Goal: Task Accomplishment & Management: Manage account settings

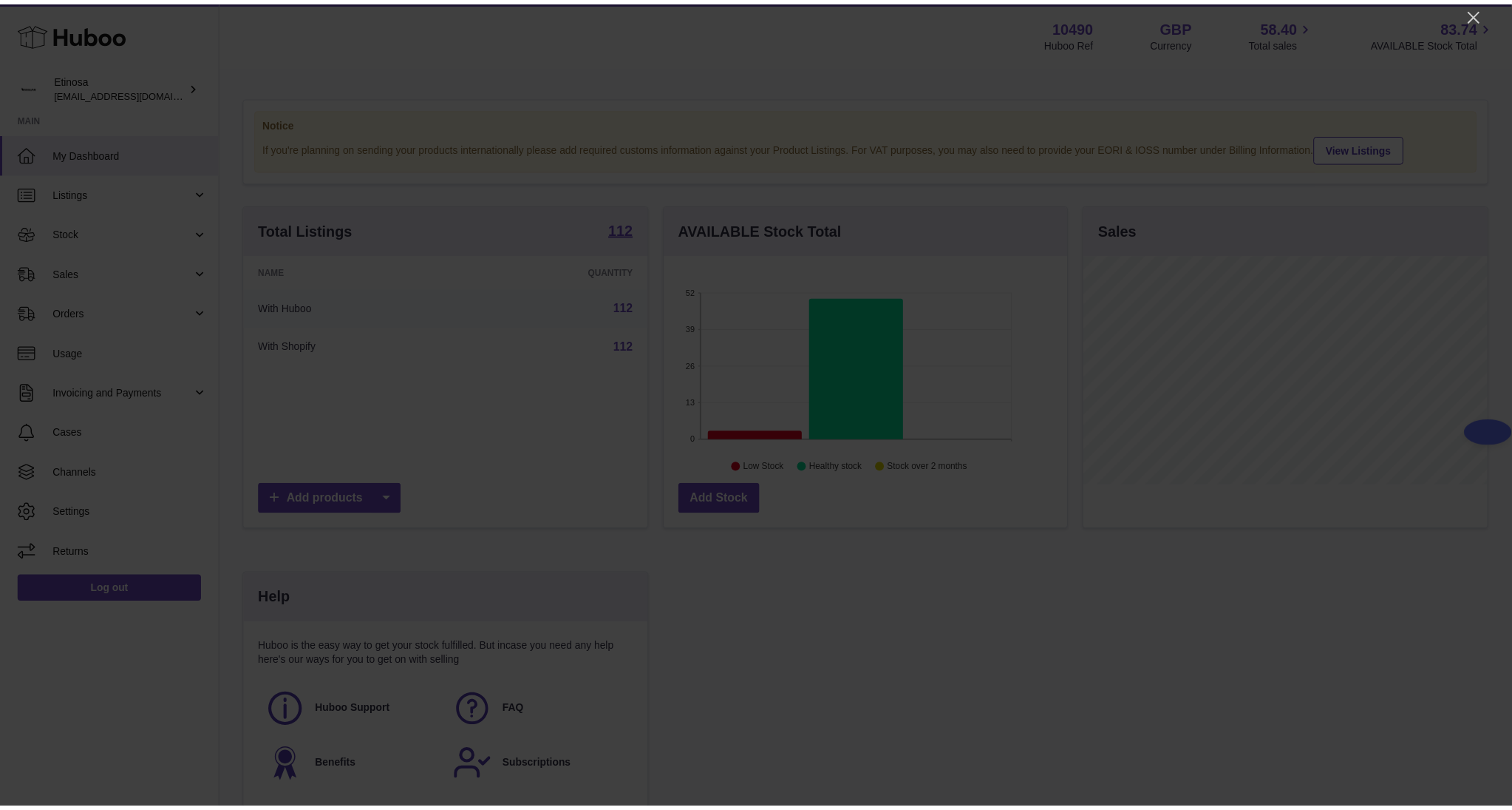
scroll to position [231, 408]
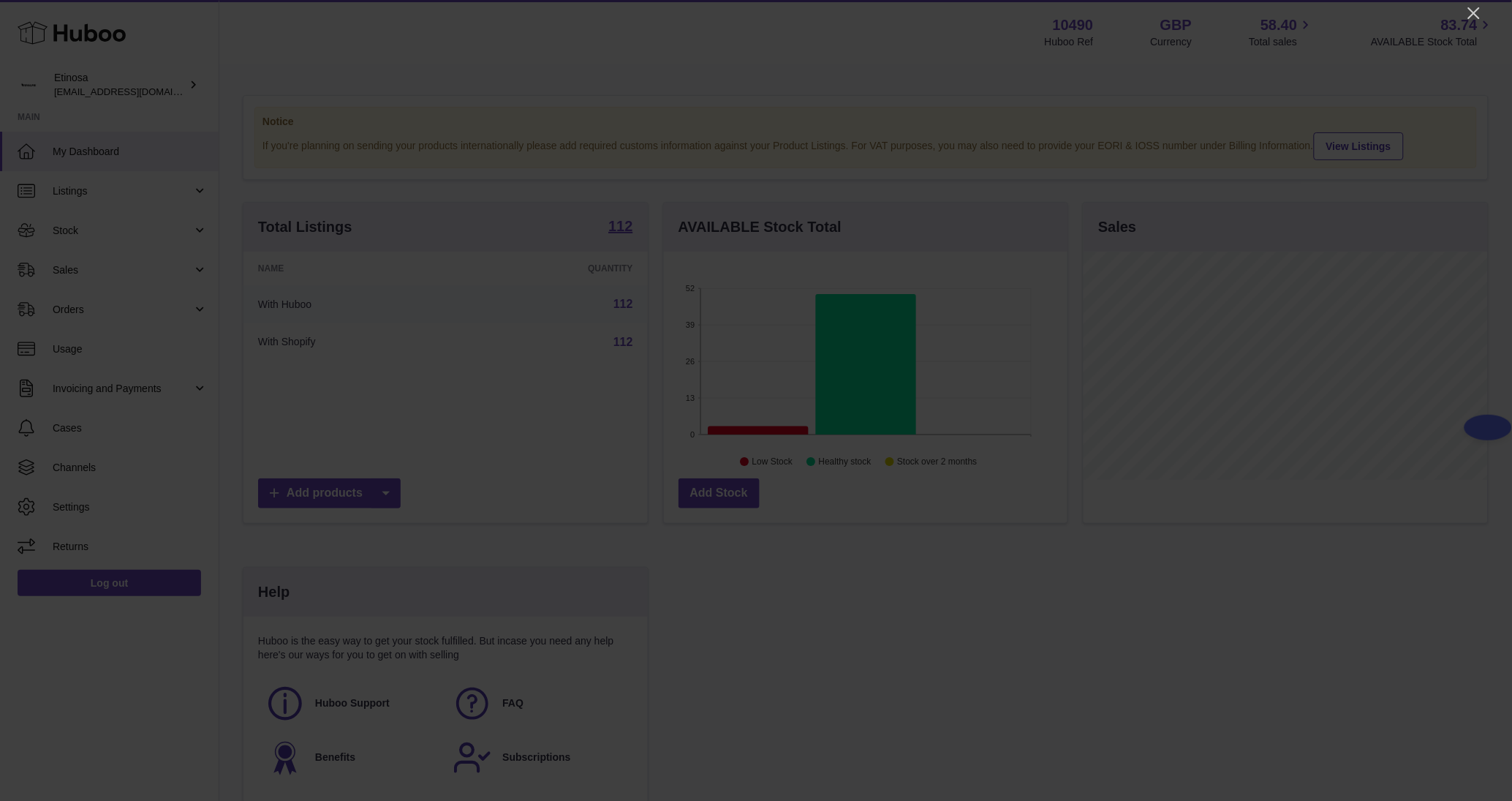
click at [1062, 34] on div at bounding box center [756, 400] width 1512 height 801
click at [1062, 26] on div at bounding box center [756, 400] width 1512 height 801
click at [1062, 16] on icon "Close" at bounding box center [1474, 12] width 12 height 12
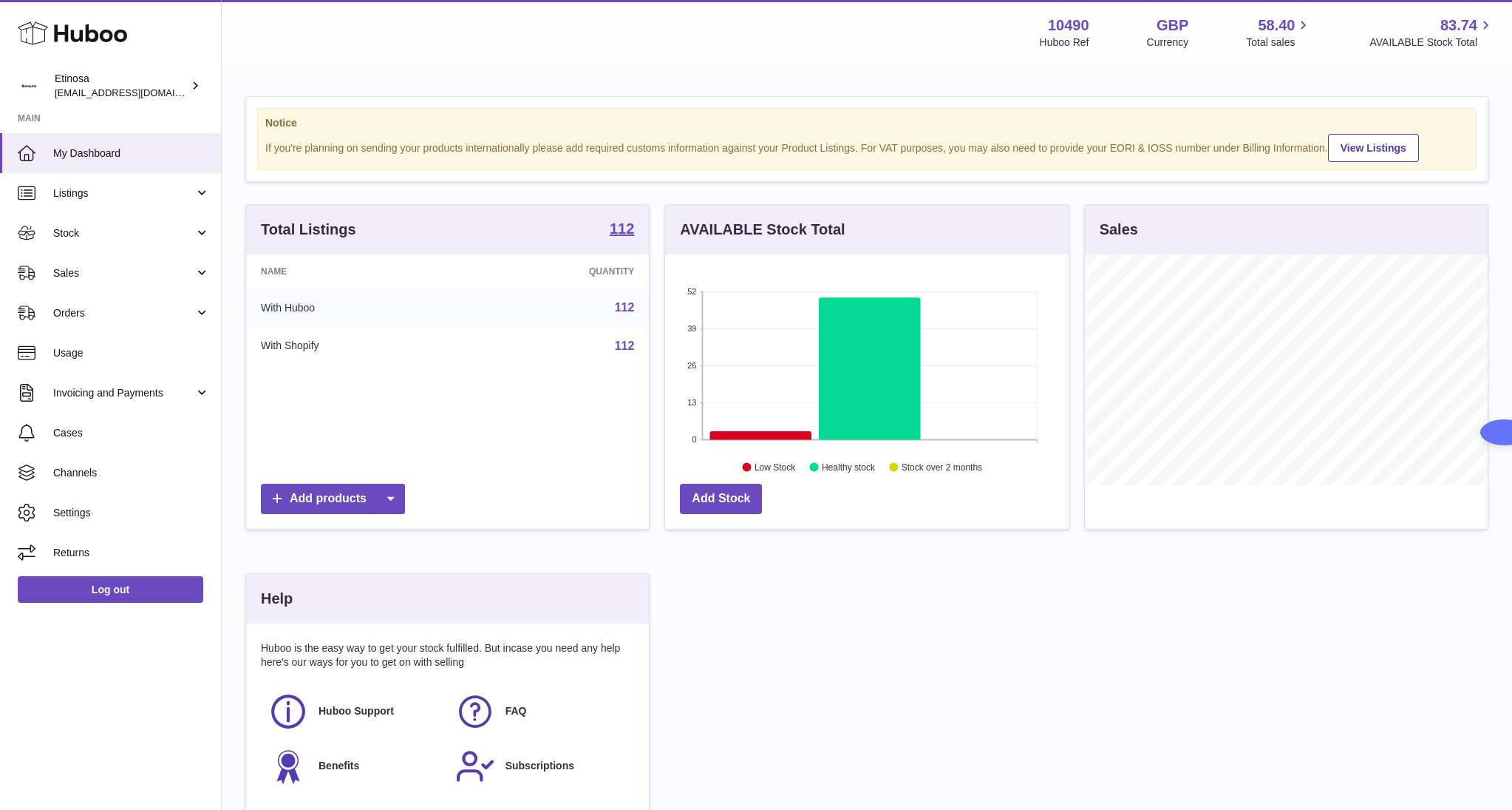
click at [314, 31] on div "Menu Huboo 10490 Huboo Ref GBP Currency 58.40 Total sales 83.74 AVAILABLE Stock…" at bounding box center [867, 32] width 1255 height 34
click at [298, 21] on div "Menu Huboo 10490 Huboo Ref GBP Currency 58.40 Total sales 83.74 AVAILABLE Stock…" at bounding box center [867, 32] width 1255 height 34
drag, startPoint x: 72, startPoint y: 275, endPoint x: 85, endPoint y: 272, distance: 13.3
click at [72, 275] on span "Sales" at bounding box center [124, 273] width 141 height 14
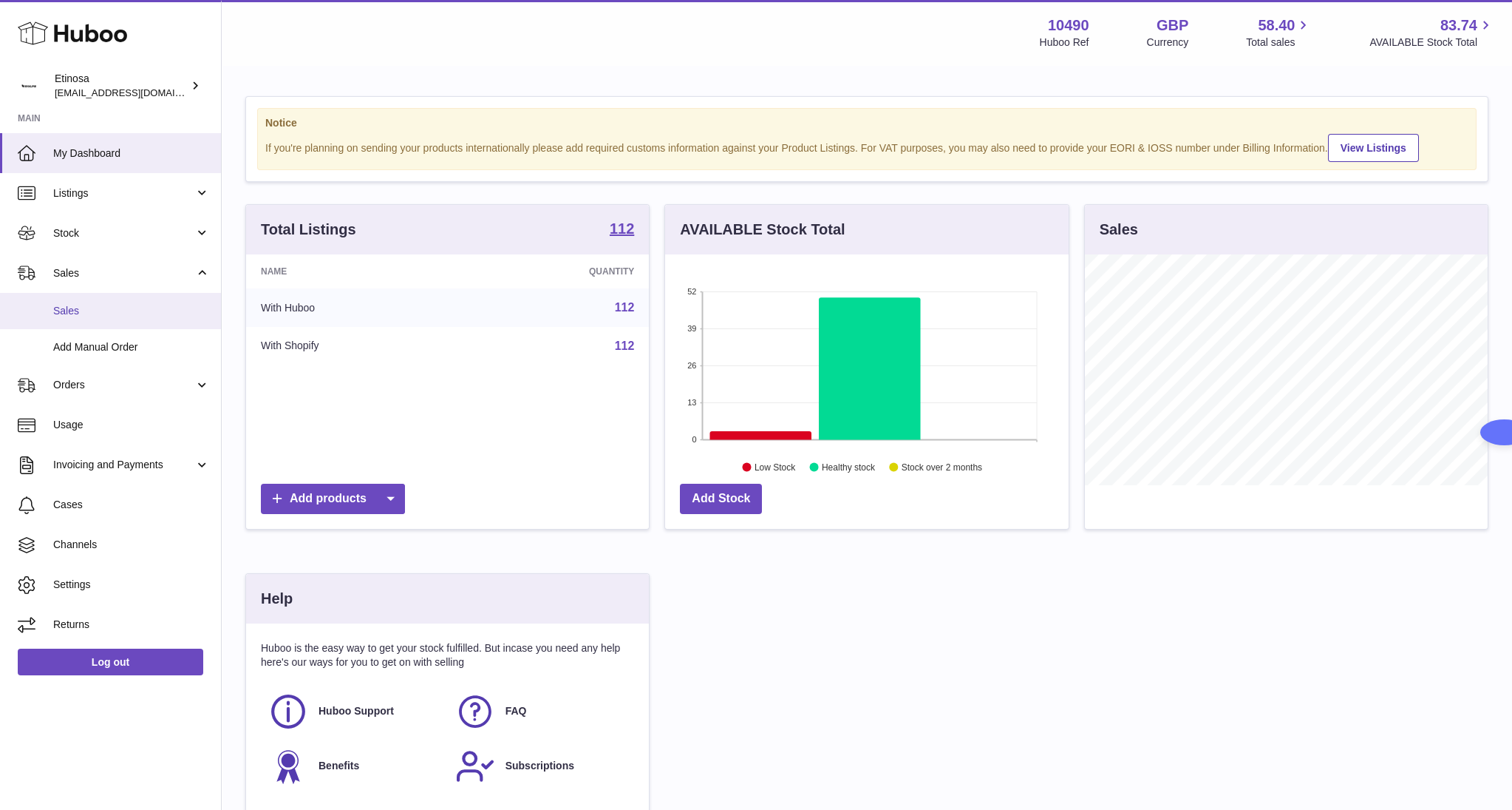
click at [123, 304] on span "Sales" at bounding box center [132, 311] width 157 height 14
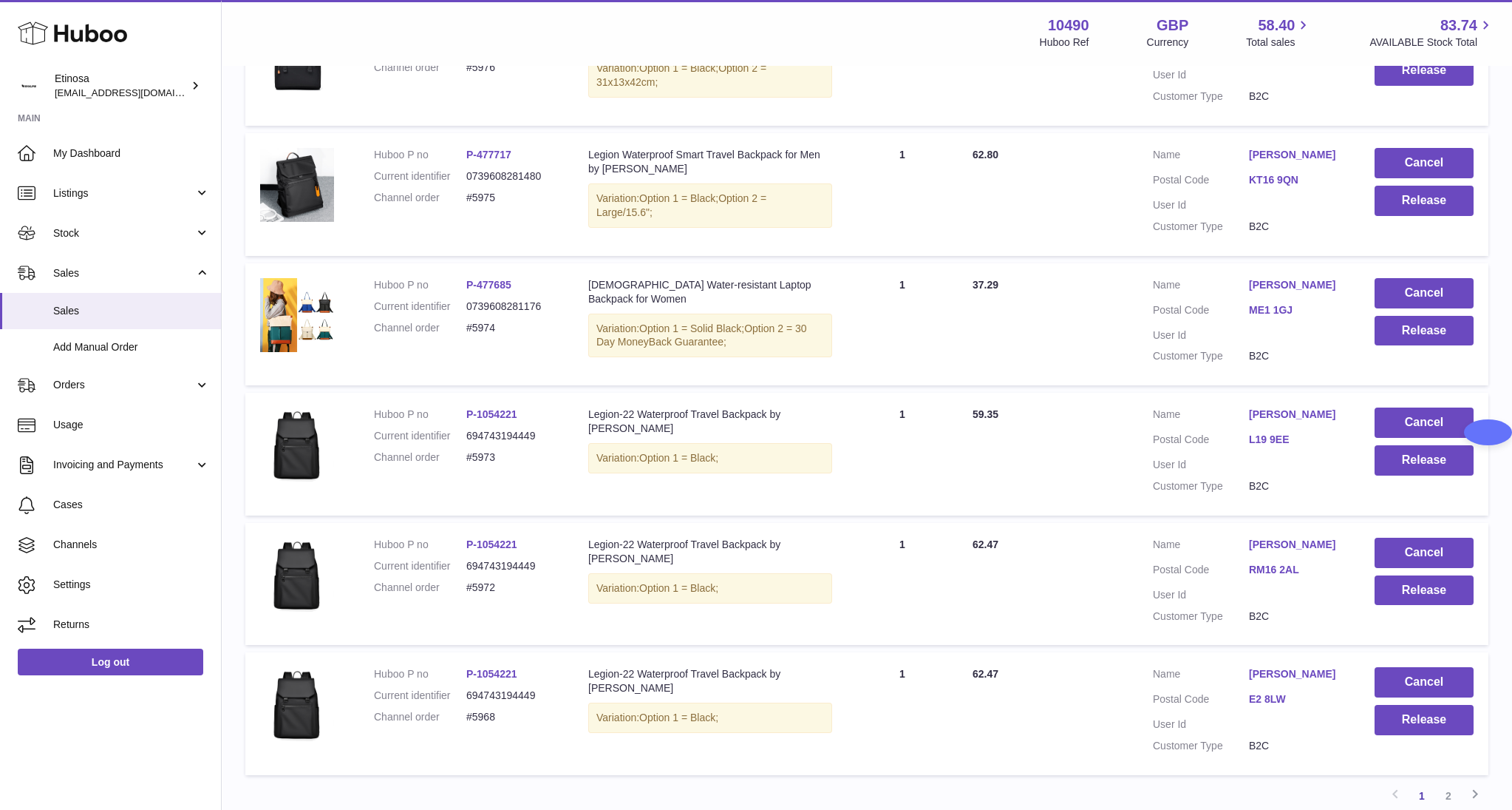
scroll to position [1009, 0]
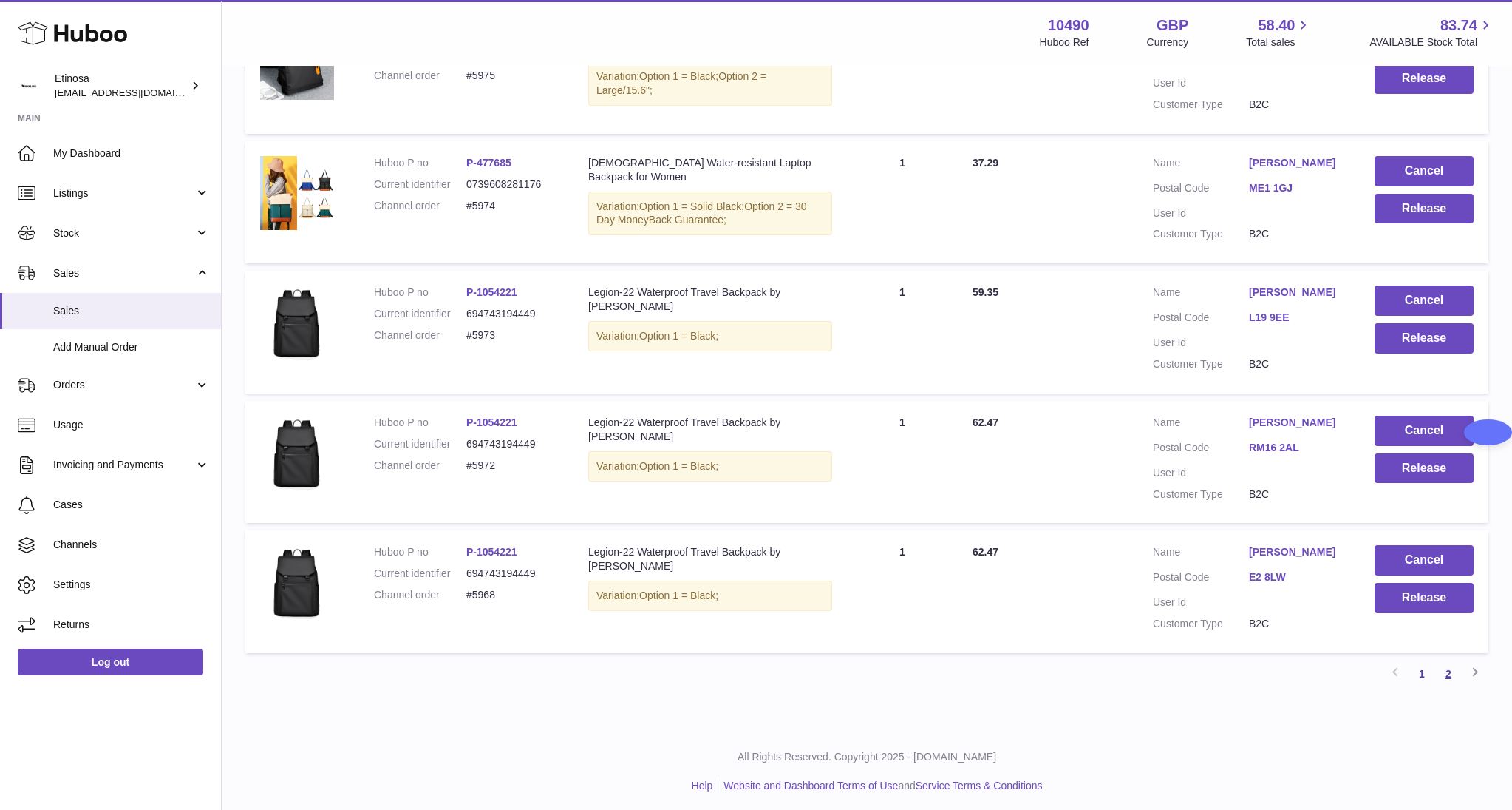
click at [1440, 671] on link "2" at bounding box center [1449, 674] width 27 height 27
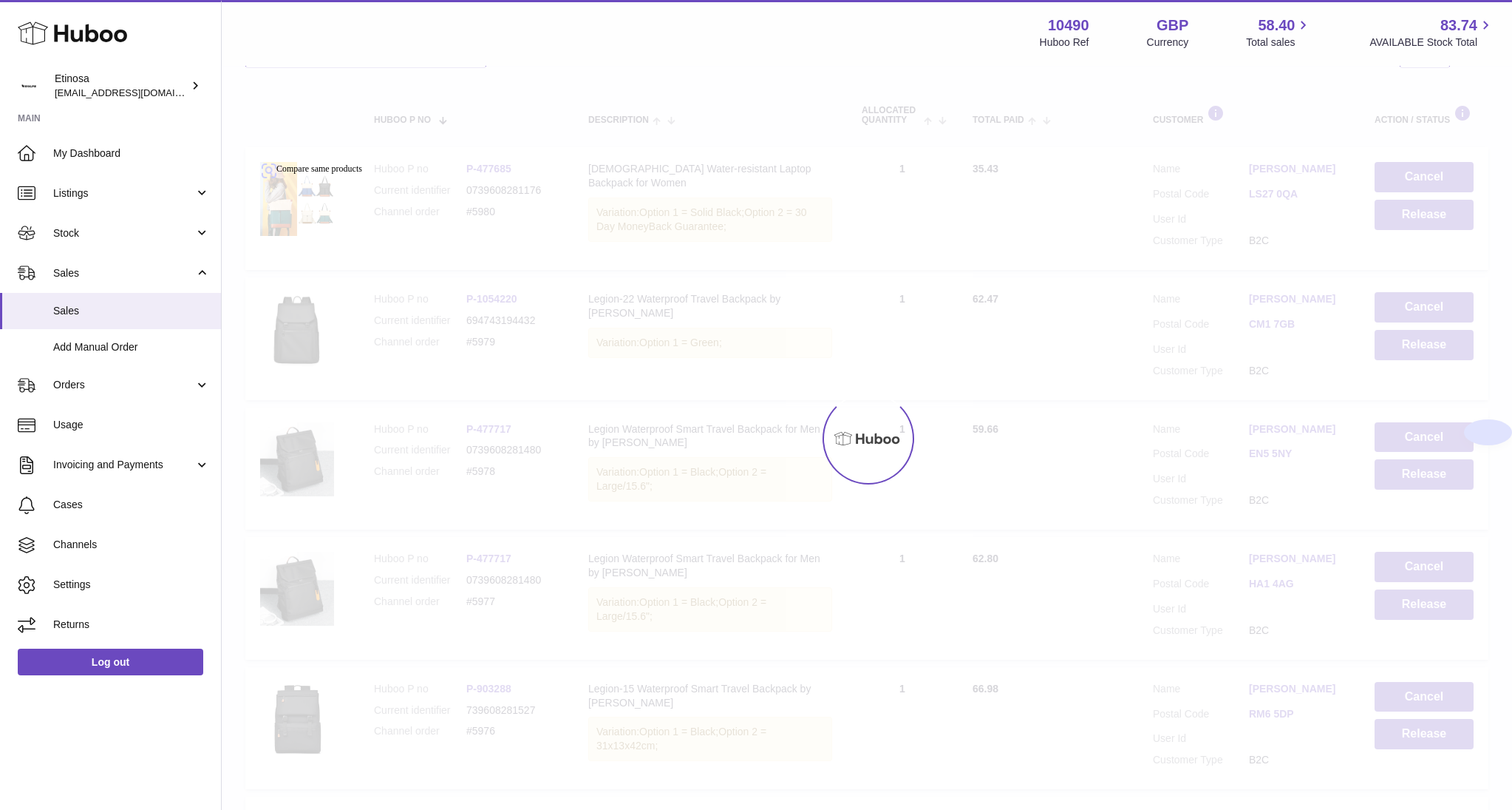
scroll to position [66, 0]
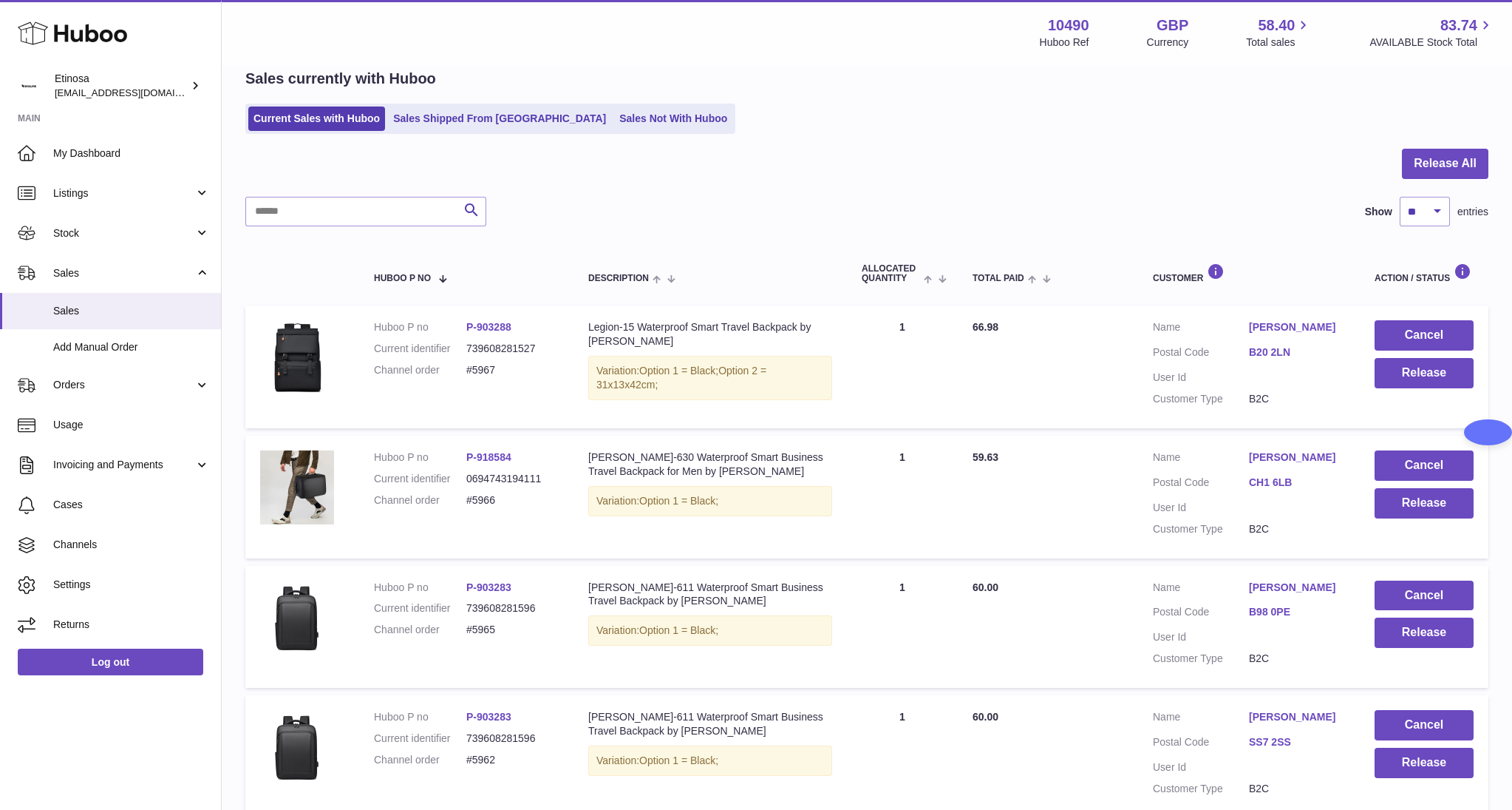
drag, startPoint x: 131, startPoint y: 757, endPoint x: 150, endPoint y: 732, distance: 31.4
click at [134, 749] on div "Huboo Etinosa [EMAIL_ADDRESS][DOMAIN_NAME] Main My Dashboard Listings Not with …" at bounding box center [111, 405] width 222 height 810
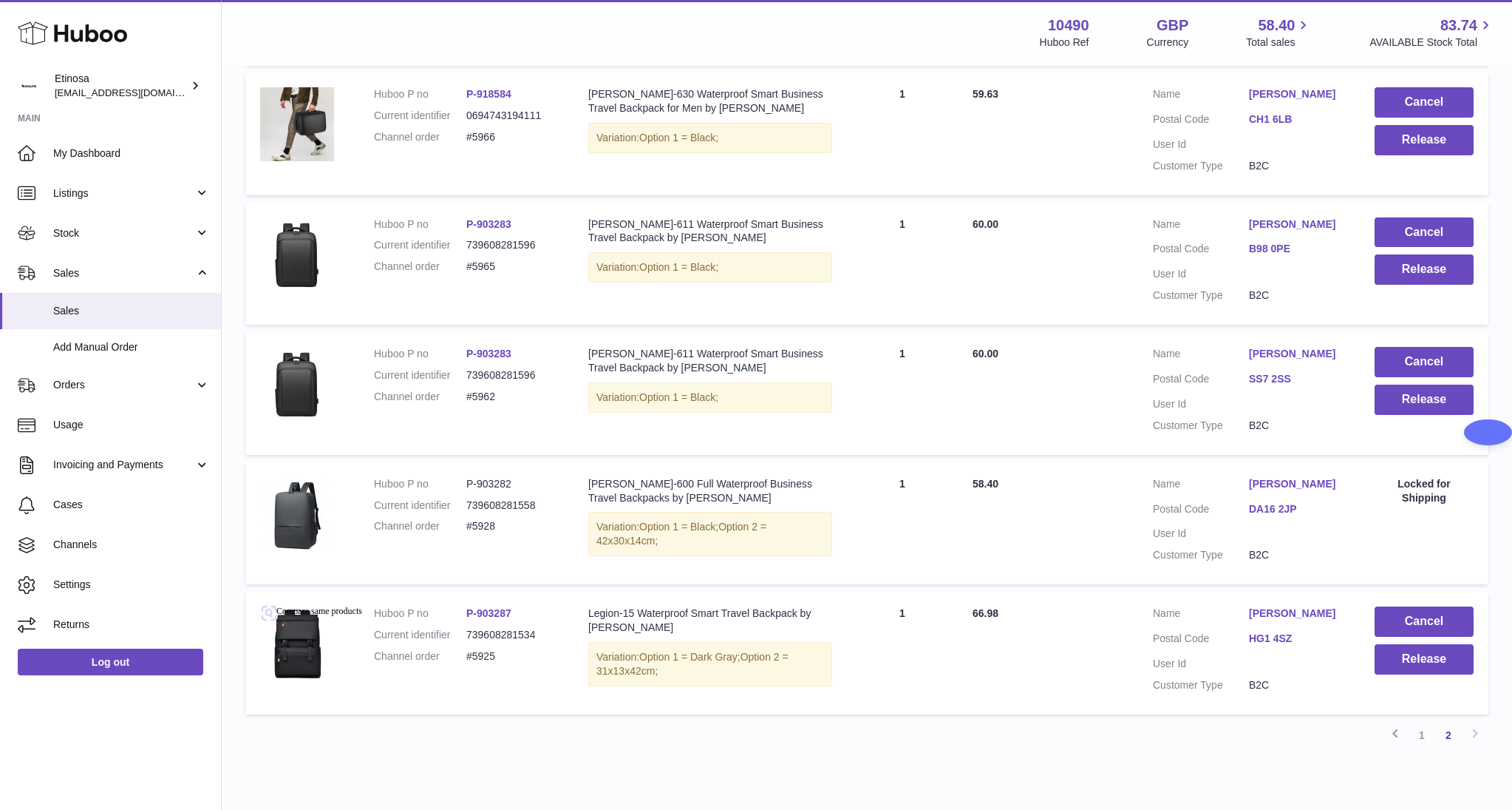
scroll to position [492, 0]
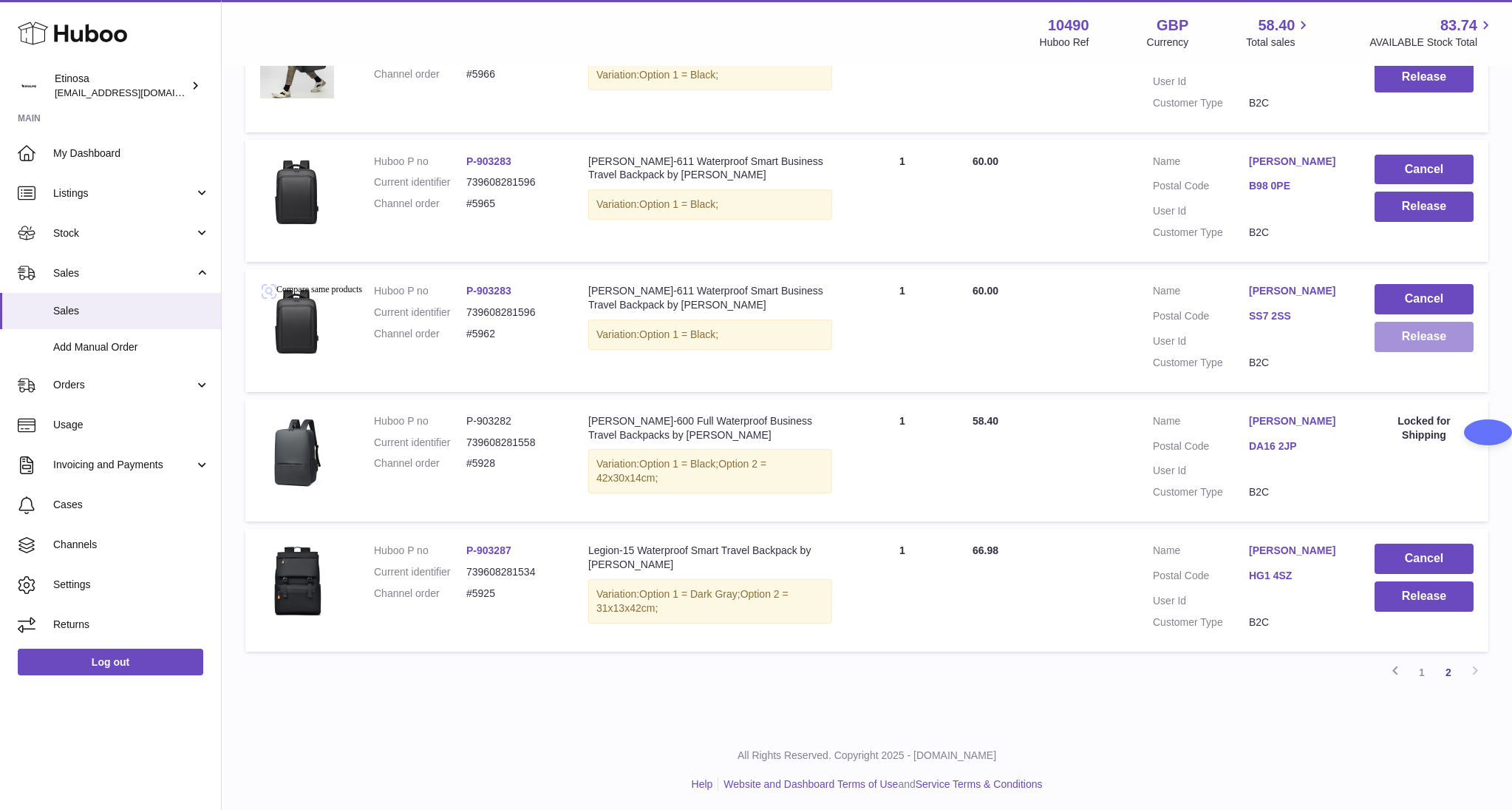
click at [1420, 337] on button "Release" at bounding box center [1424, 336] width 99 height 31
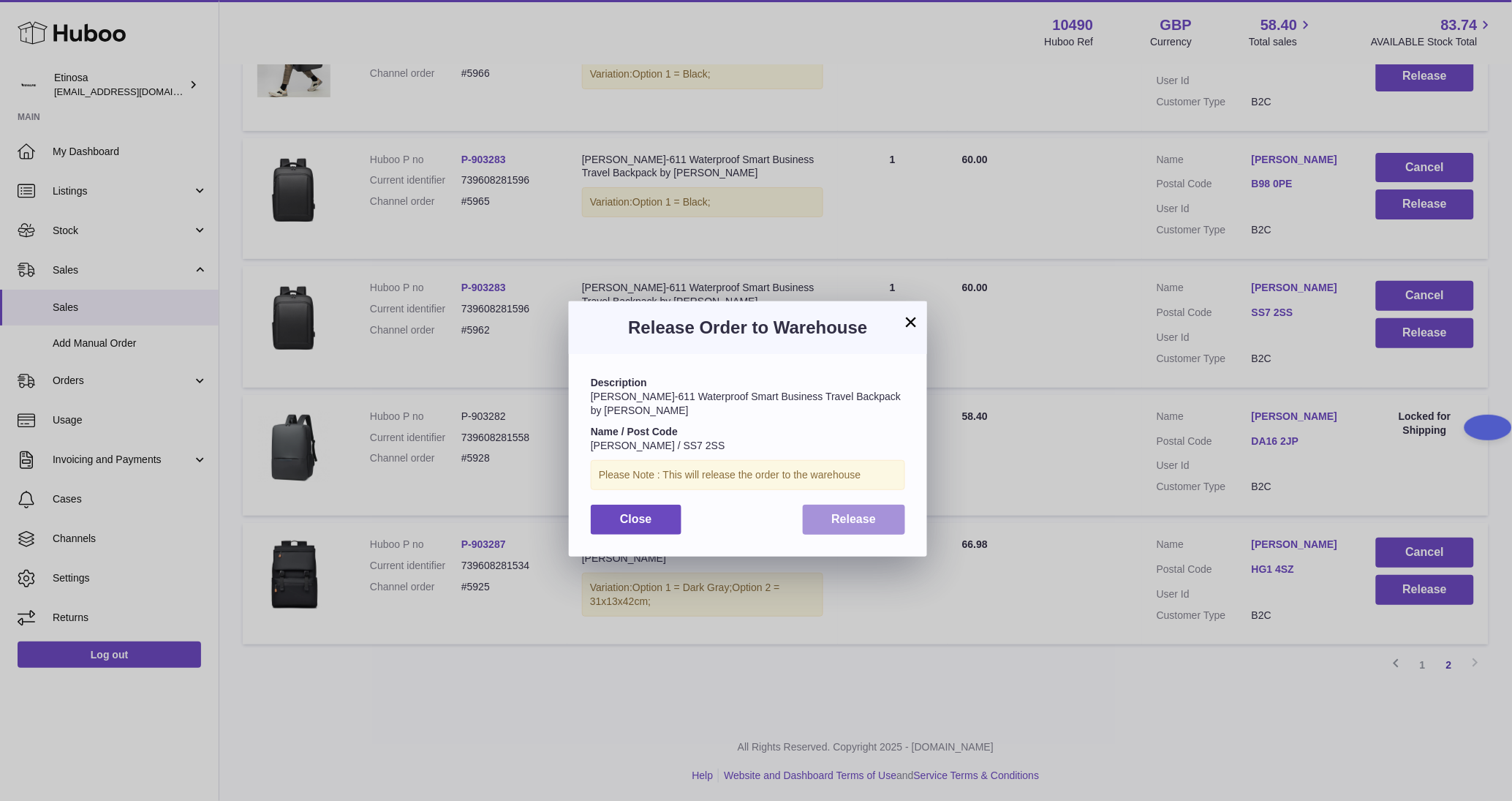
drag, startPoint x: 864, startPoint y: 509, endPoint x: 633, endPoint y: 401, distance: 255.0
click at [862, 513] on span "Release" at bounding box center [854, 519] width 45 height 12
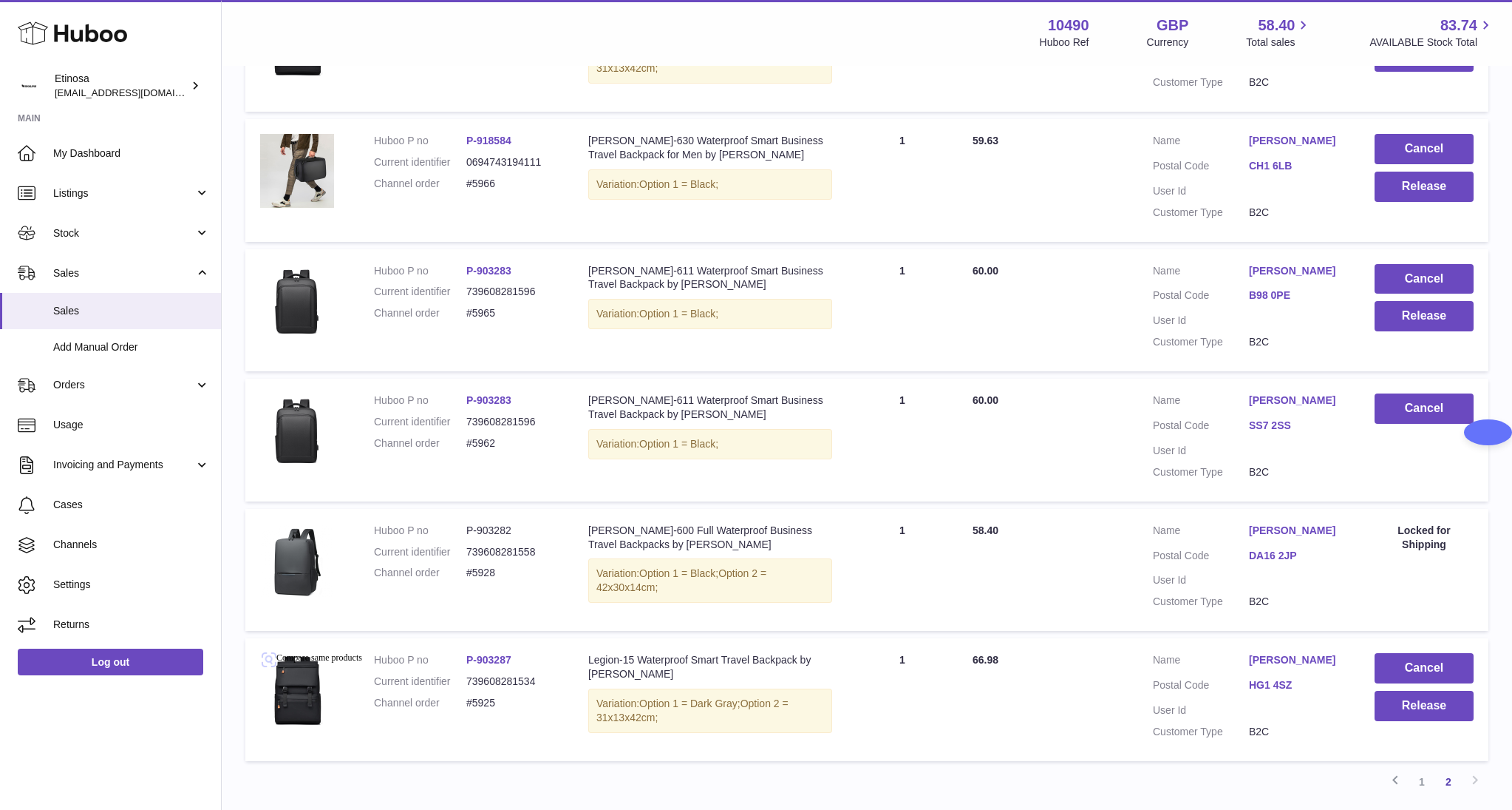
scroll to position [382, 0]
click at [1427, 321] on button "Release" at bounding box center [1424, 317] width 99 height 31
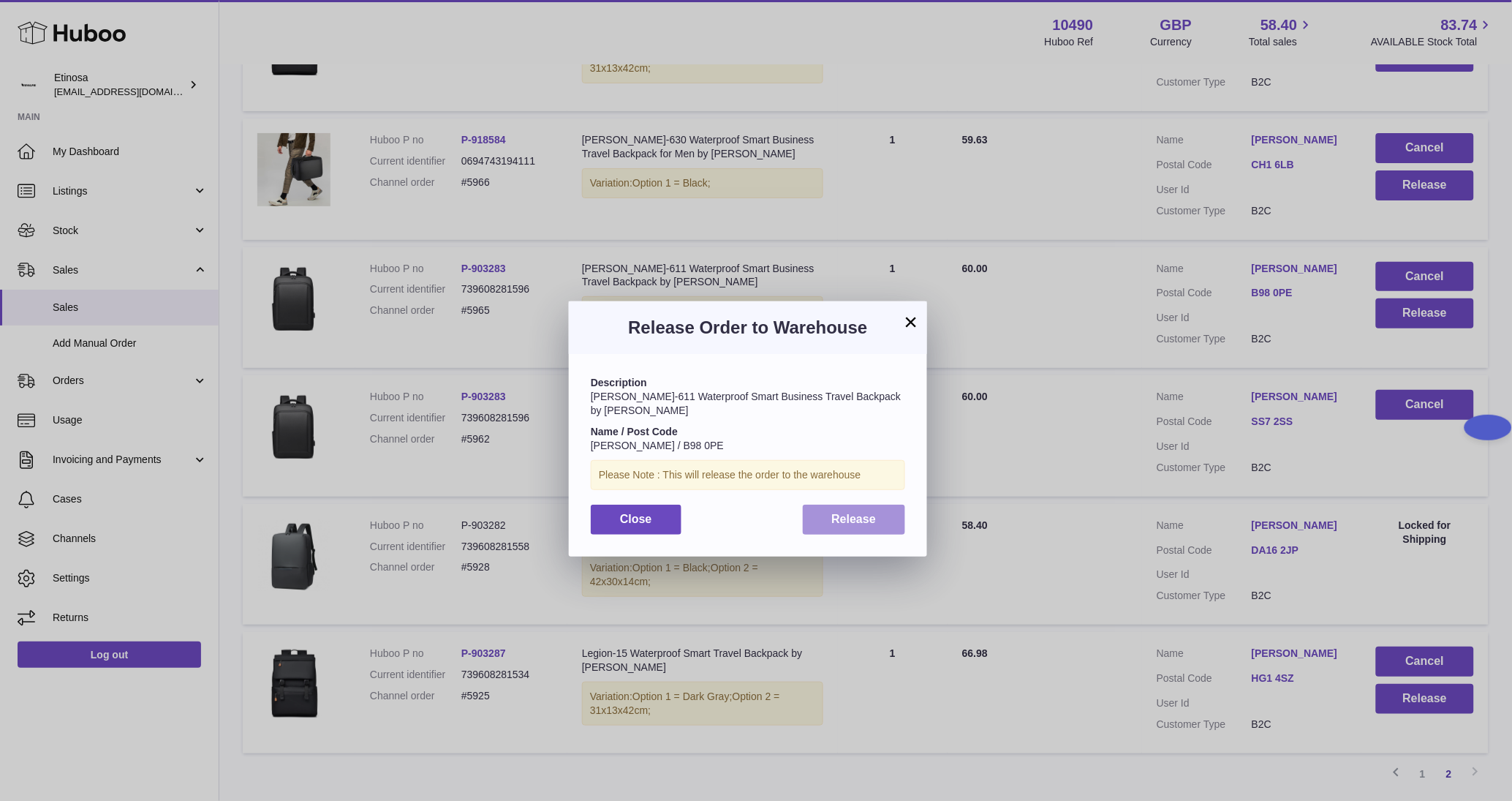
click at [871, 513] on span "Release" at bounding box center [854, 519] width 45 height 12
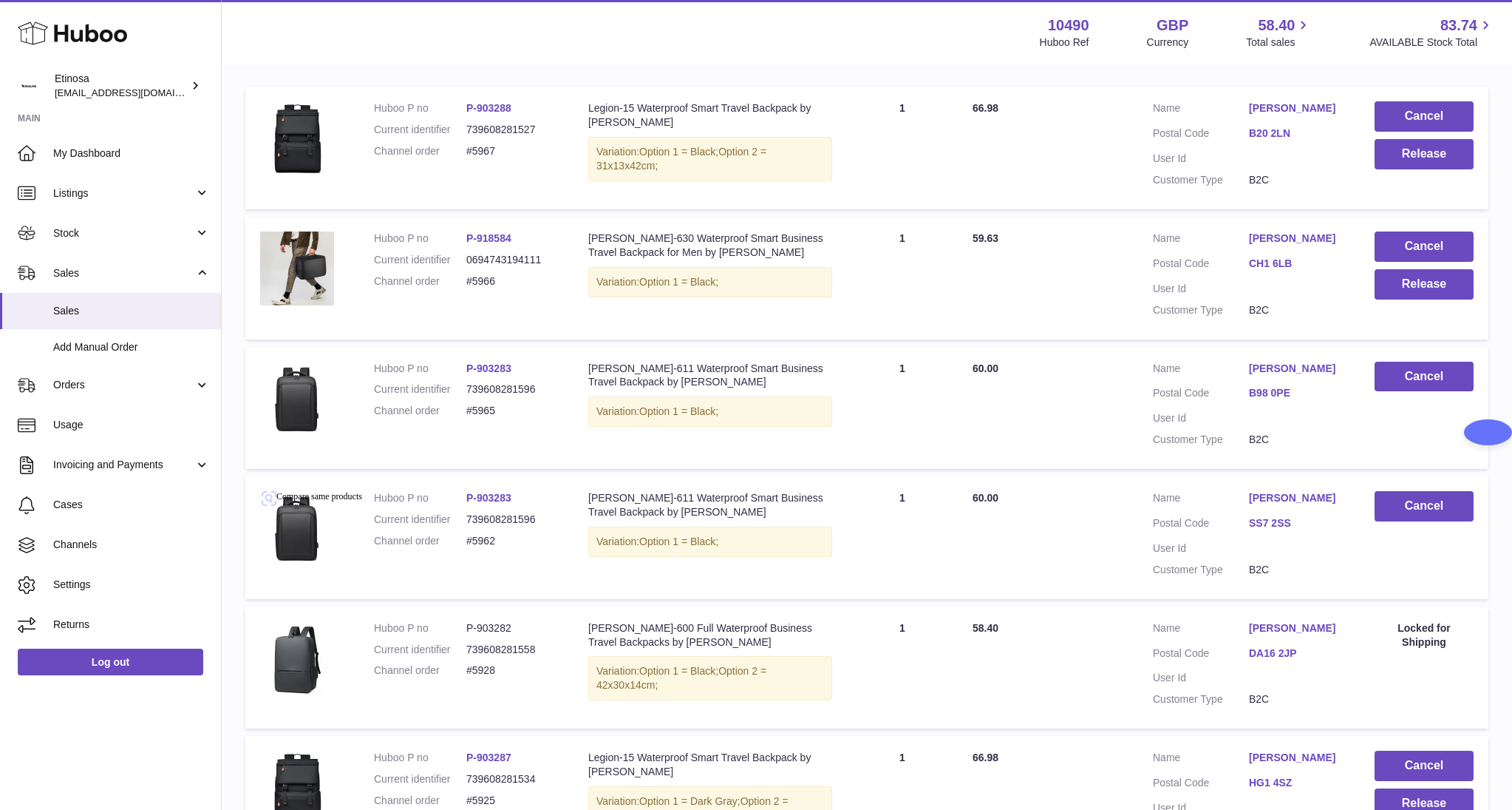
scroll to position [159, 0]
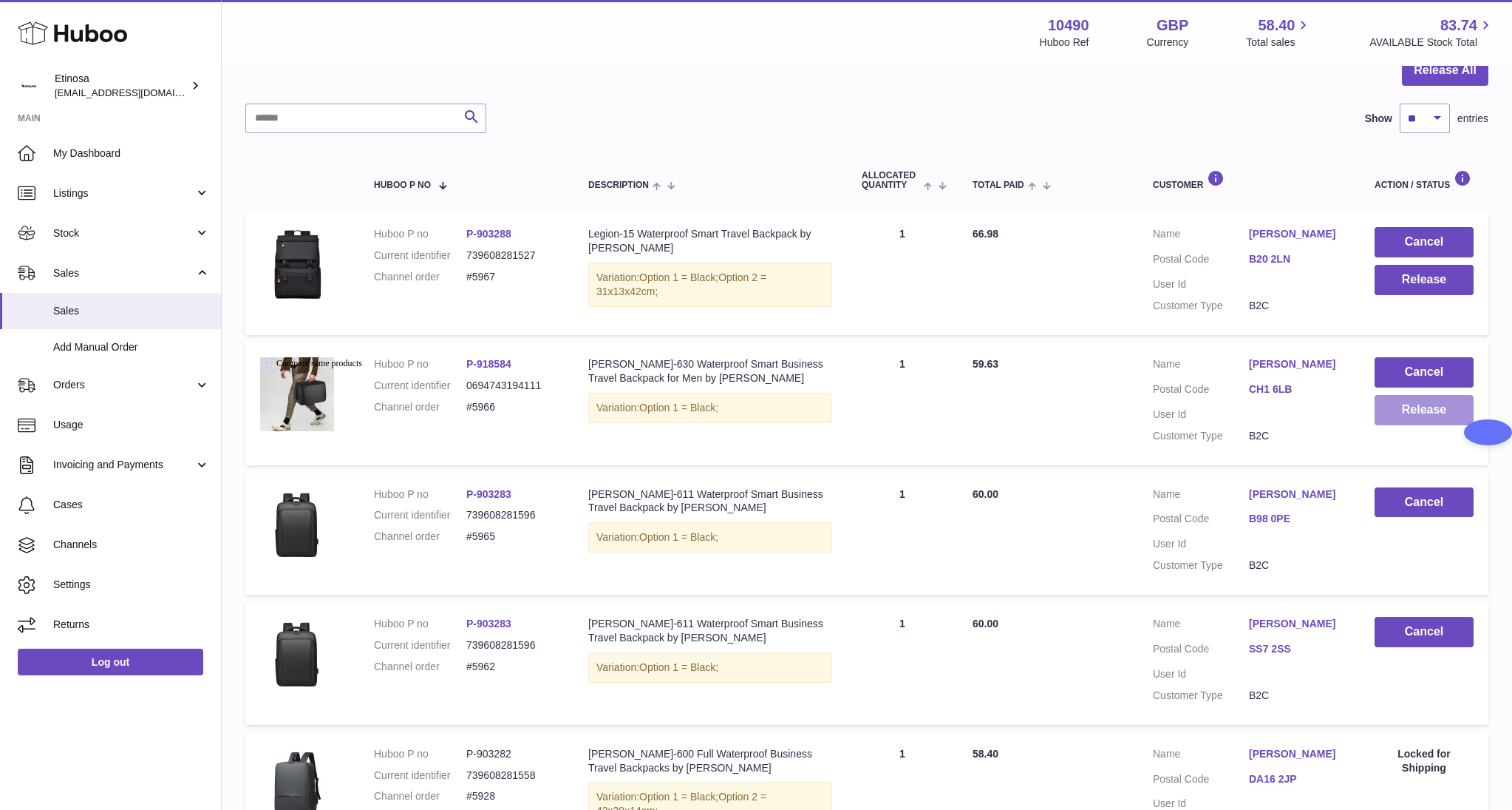
click at [1390, 412] on button "Release" at bounding box center [1424, 410] width 99 height 31
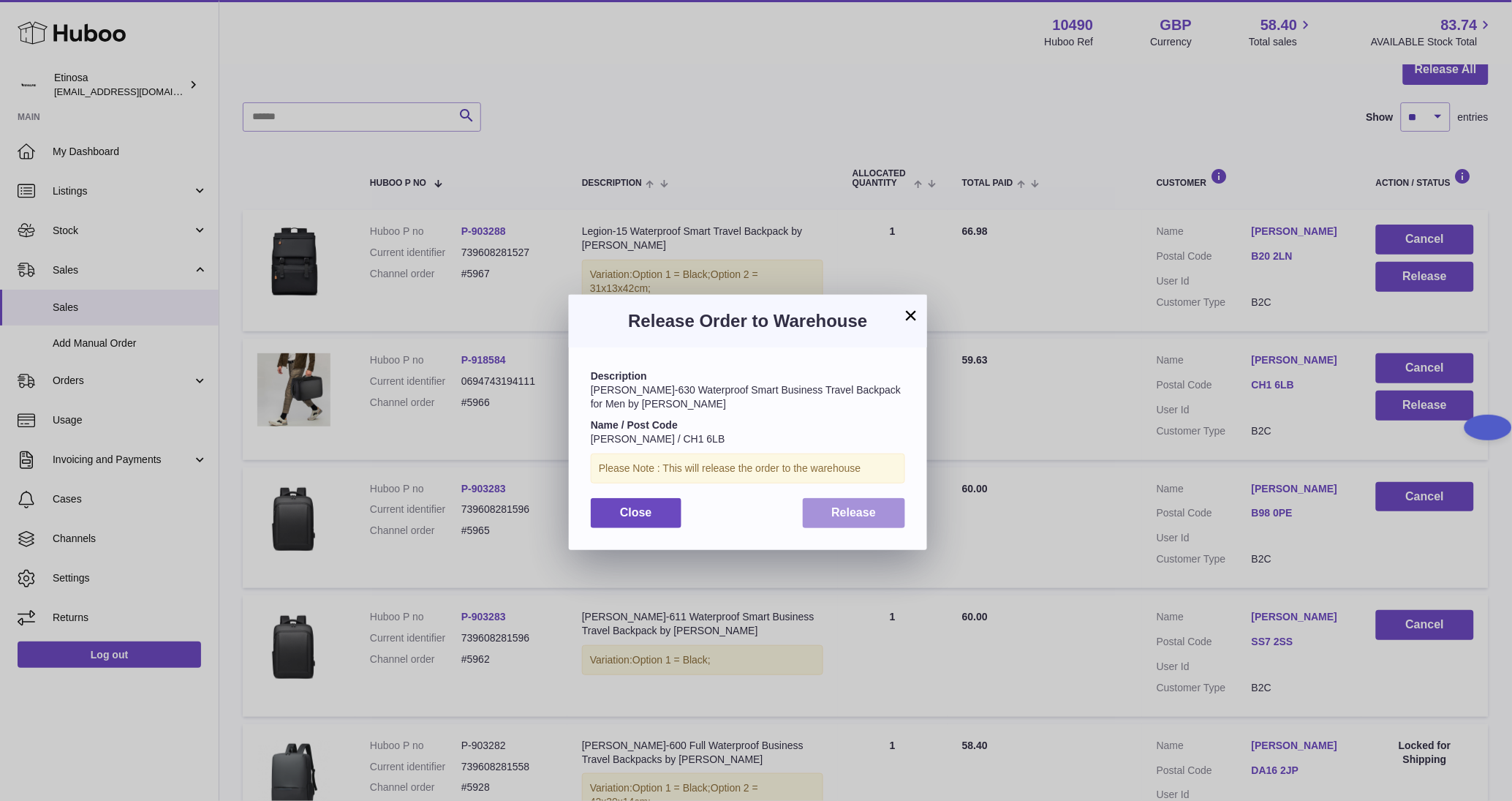
click at [890, 516] on button "Release" at bounding box center [854, 513] width 103 height 30
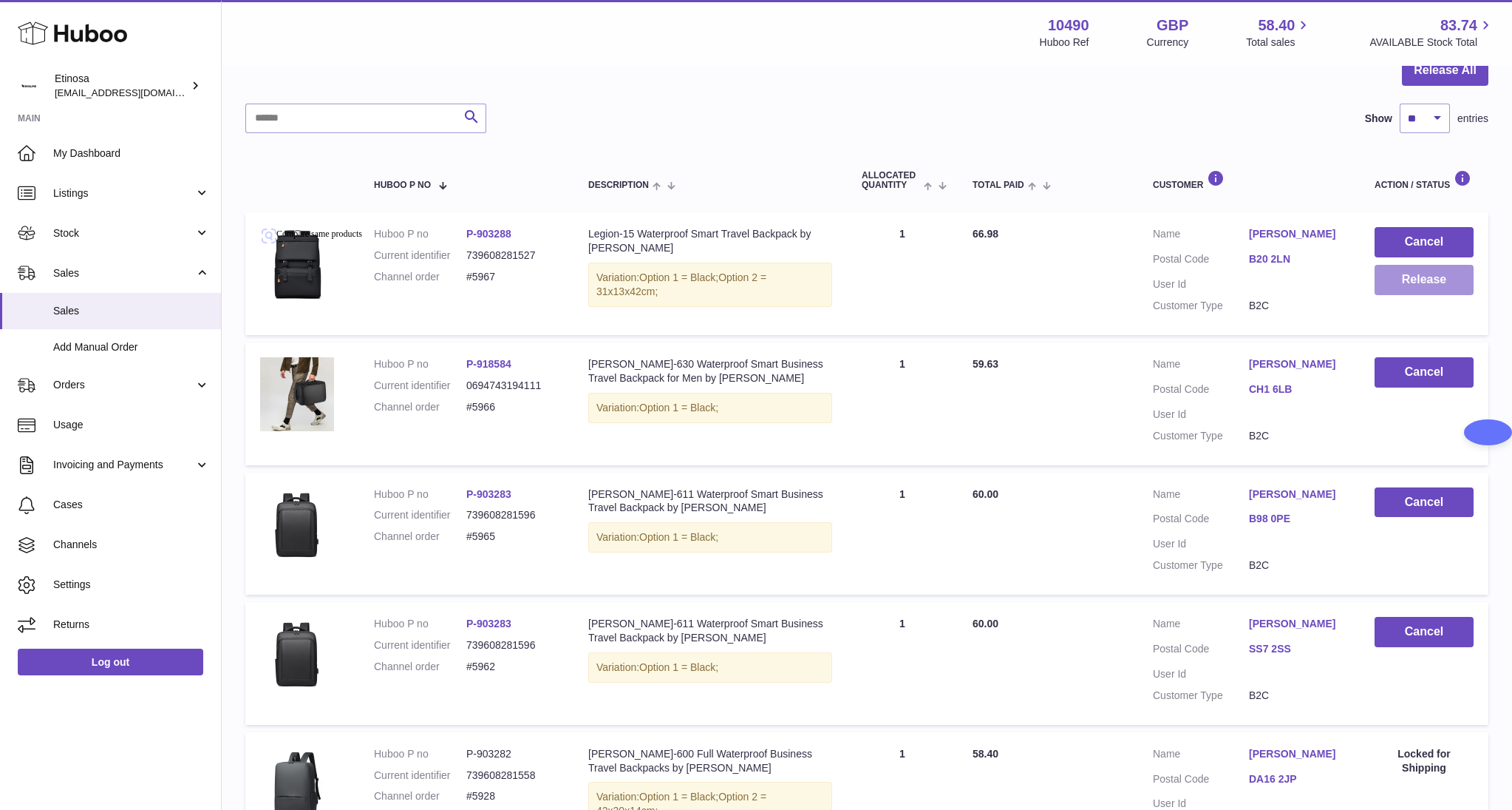
click at [1446, 289] on button "Release" at bounding box center [1424, 280] width 99 height 31
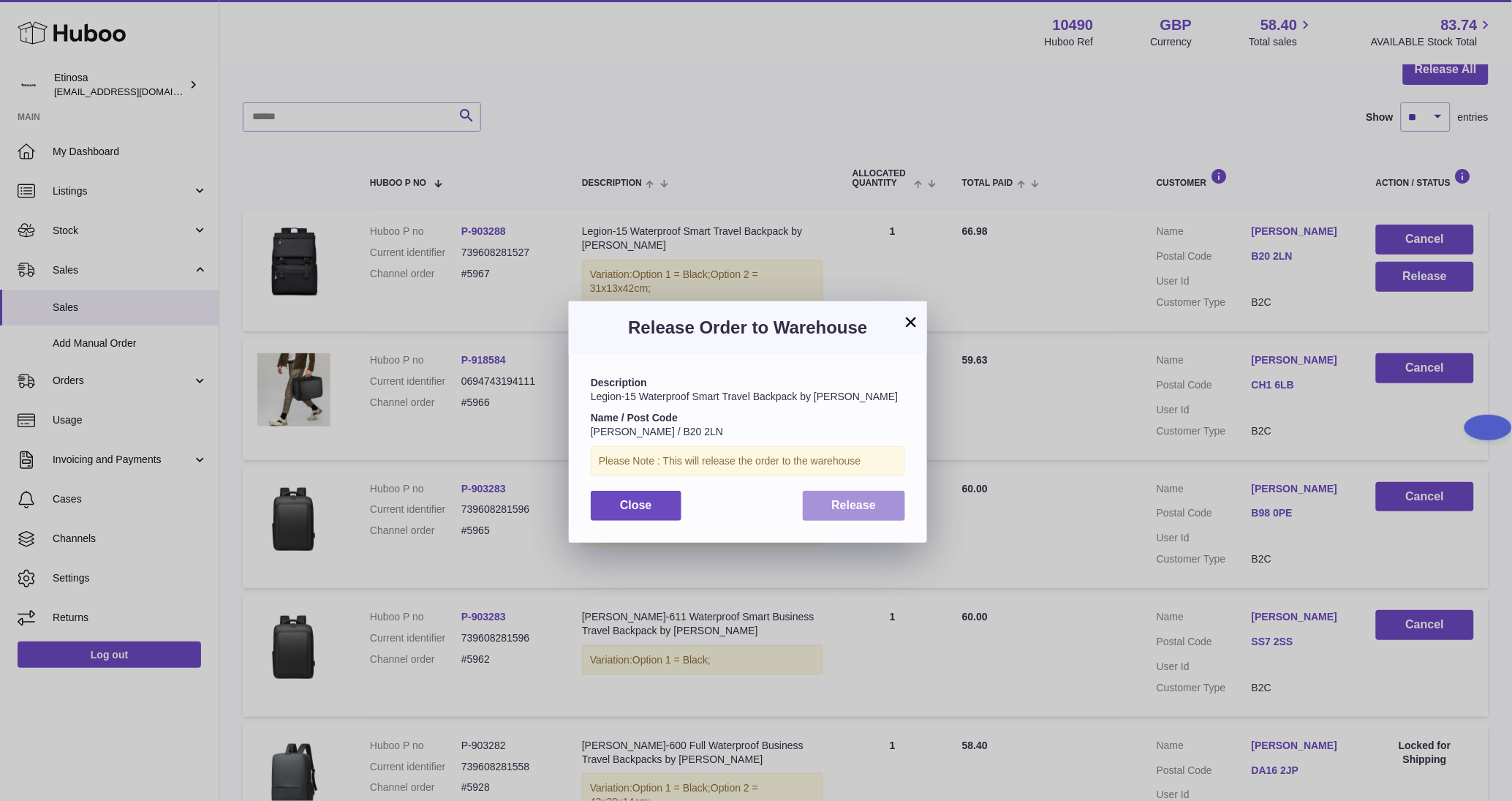
click at [847, 509] on span "Release" at bounding box center [854, 505] width 45 height 12
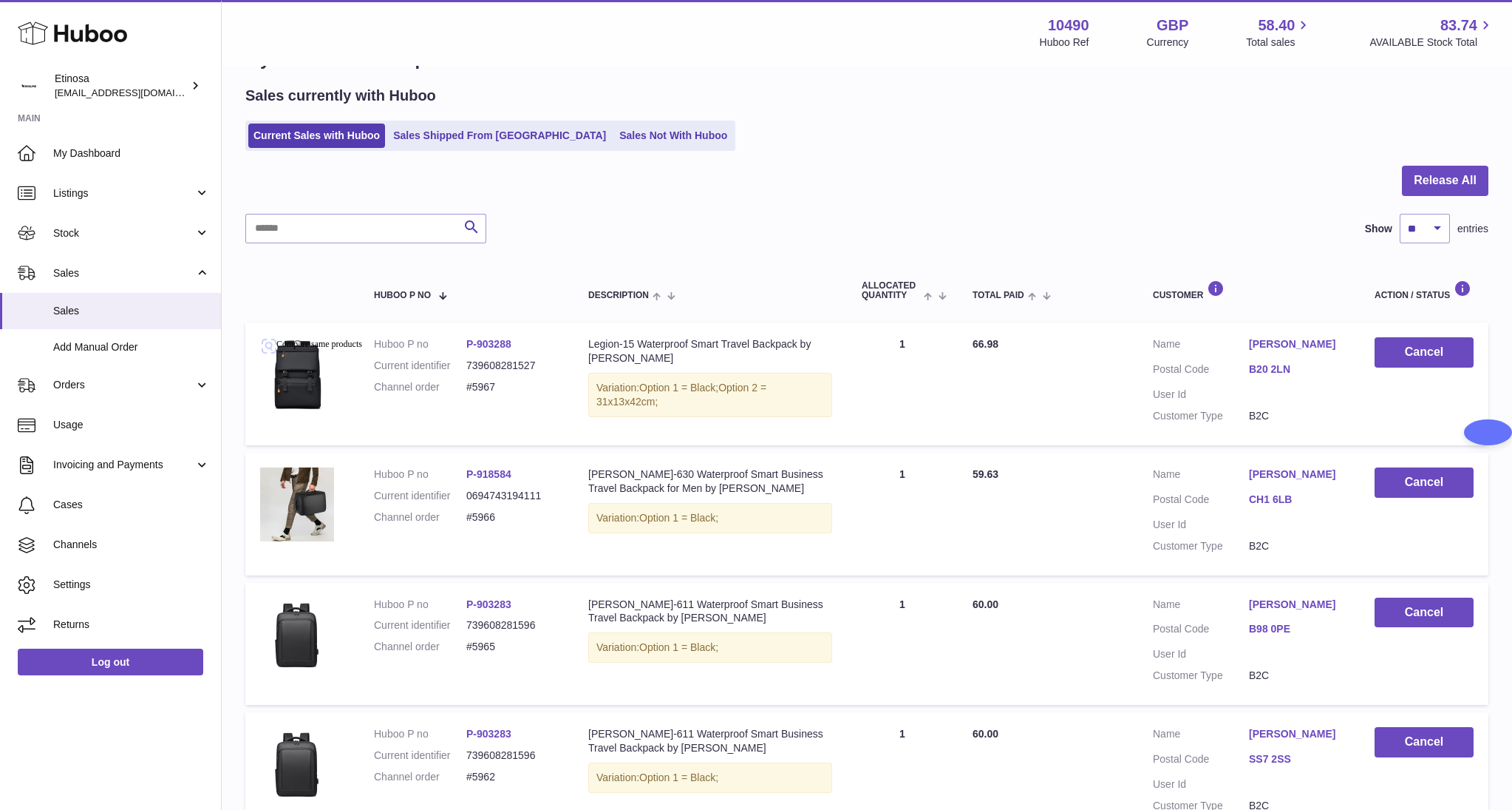
scroll to position [492, 0]
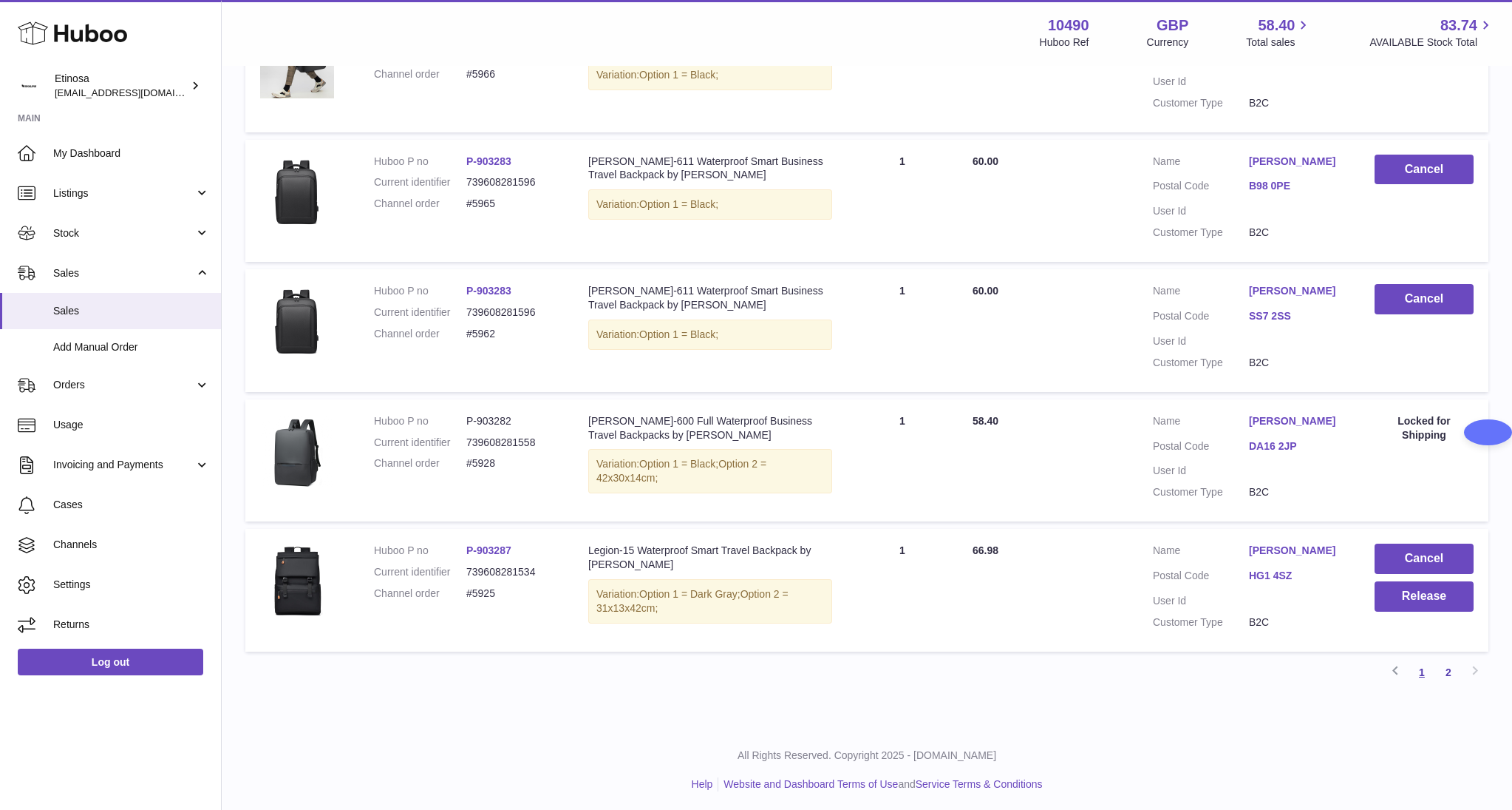
click at [1416, 674] on link "1" at bounding box center [1422, 672] width 27 height 27
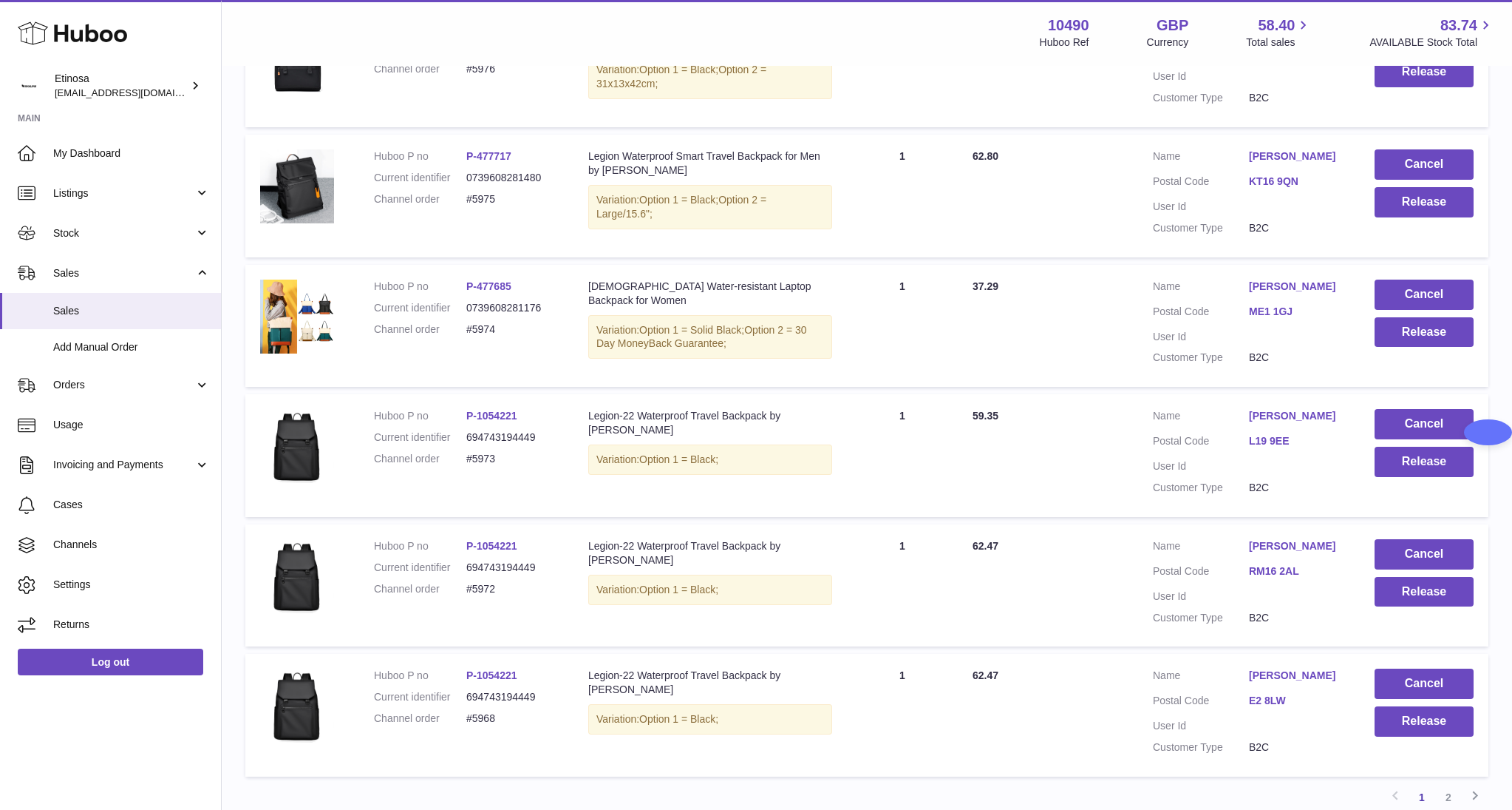
scroll to position [953, 0]
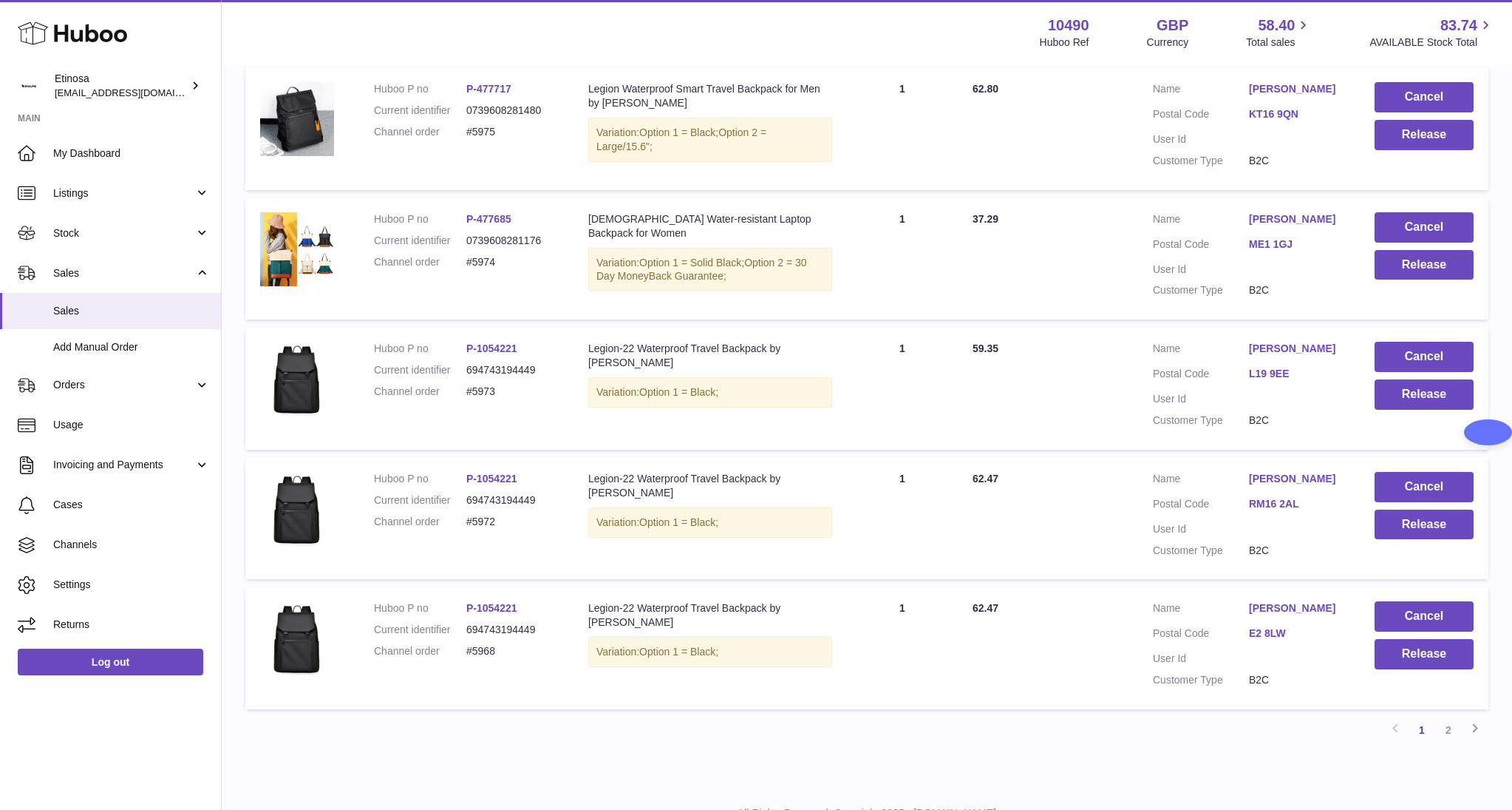
drag, startPoint x: 403, startPoint y: 738, endPoint x: 410, endPoint y: 736, distance: 7.3
click at [405, 738] on div "Previous 1 2 Next" at bounding box center [867, 730] width 1243 height 27
click at [1422, 394] on button "Release" at bounding box center [1424, 394] width 99 height 31
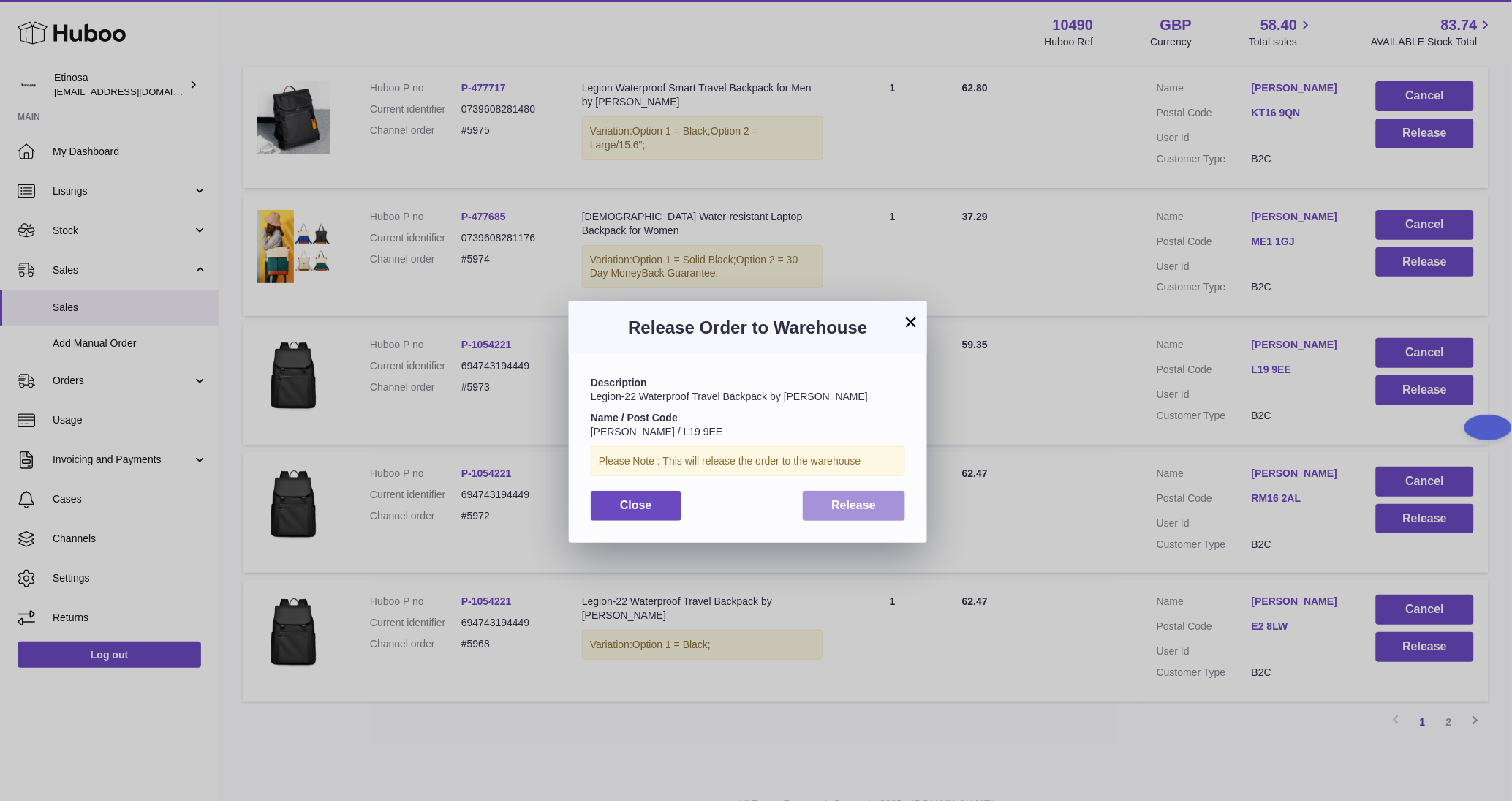
click at [870, 504] on span "Release" at bounding box center [854, 505] width 45 height 12
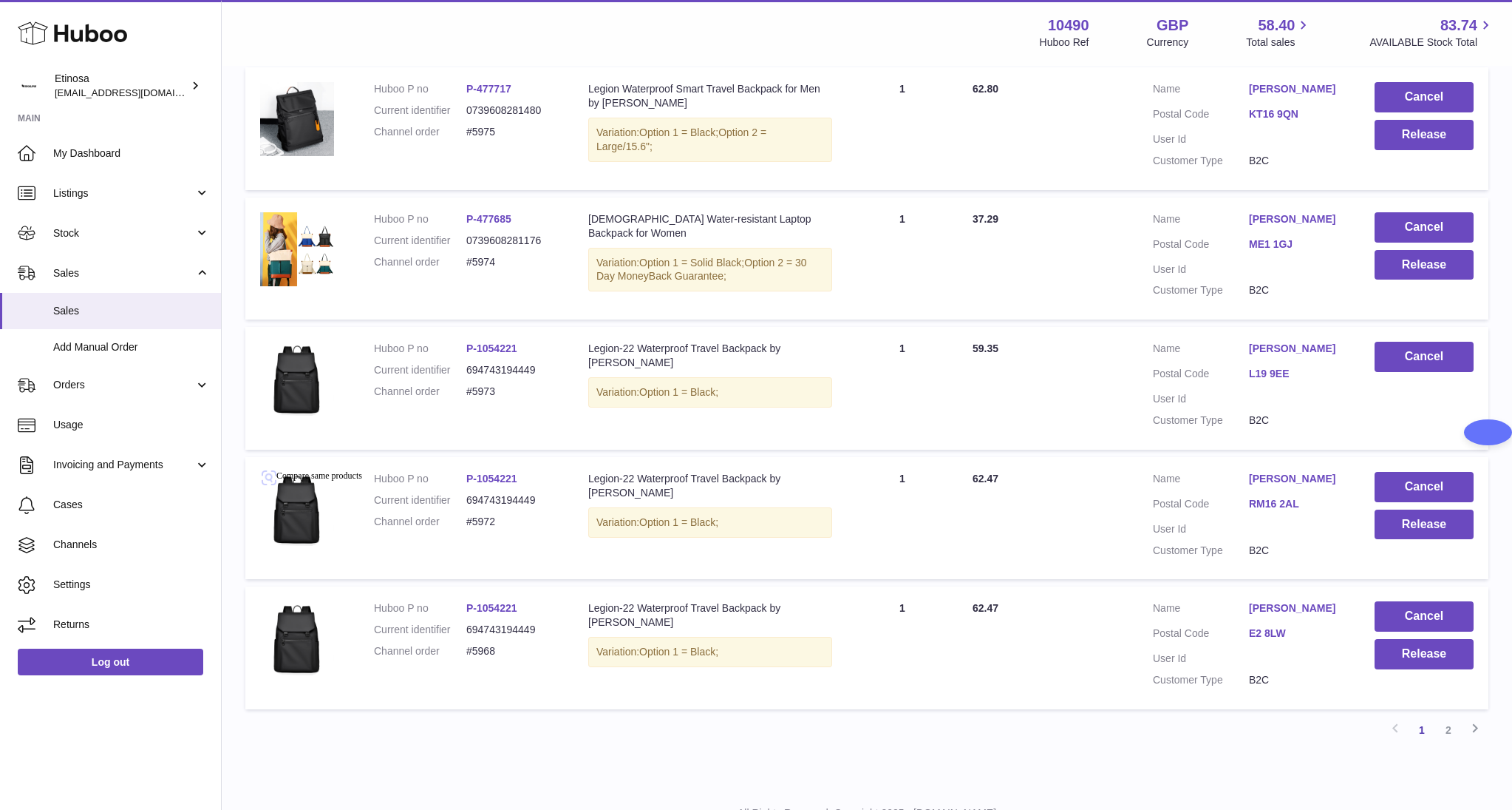
scroll to position [843, 0]
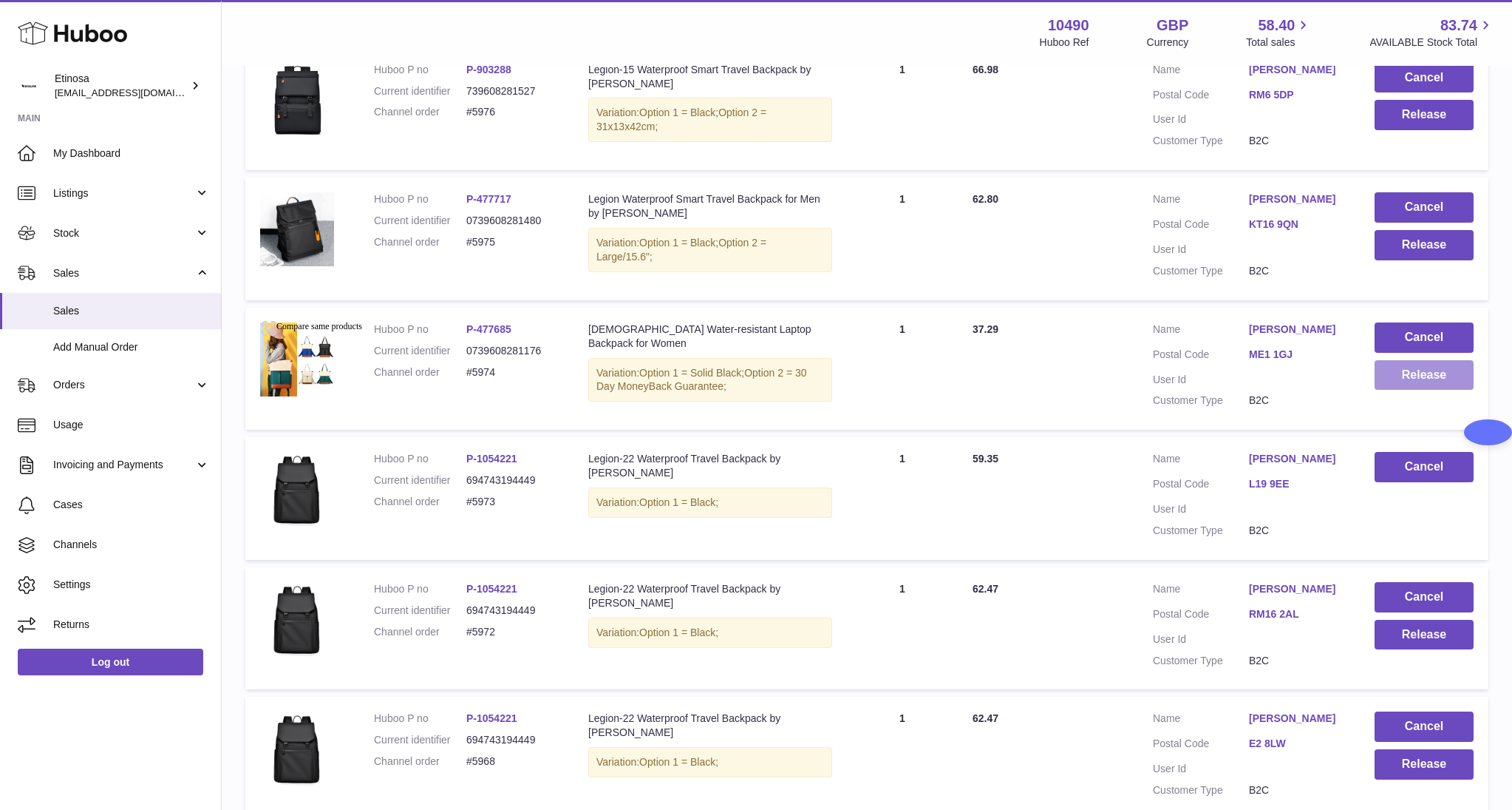
click at [1424, 380] on button "Release" at bounding box center [1424, 375] width 99 height 31
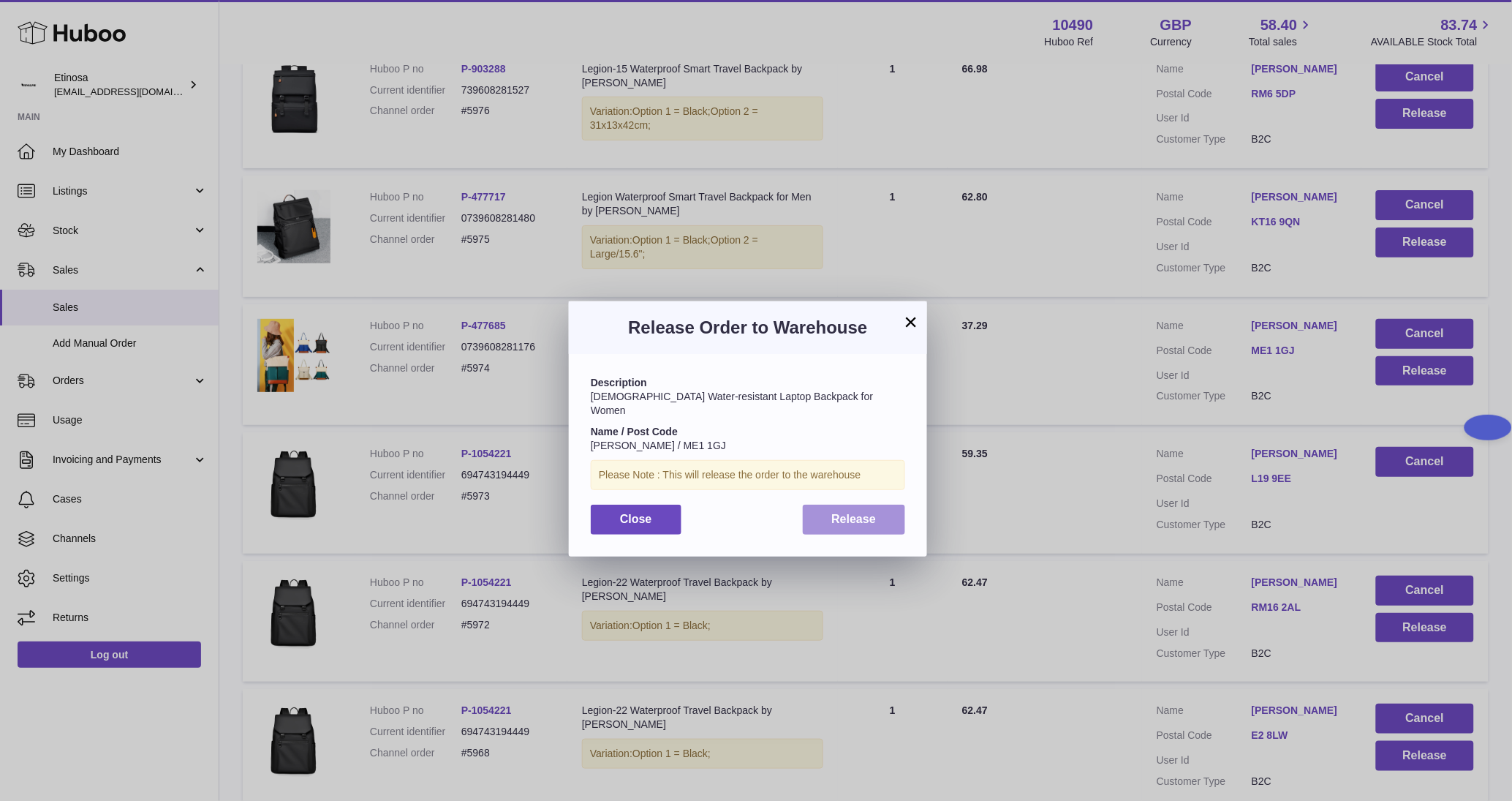
click at [843, 513] on span "Release" at bounding box center [854, 519] width 45 height 12
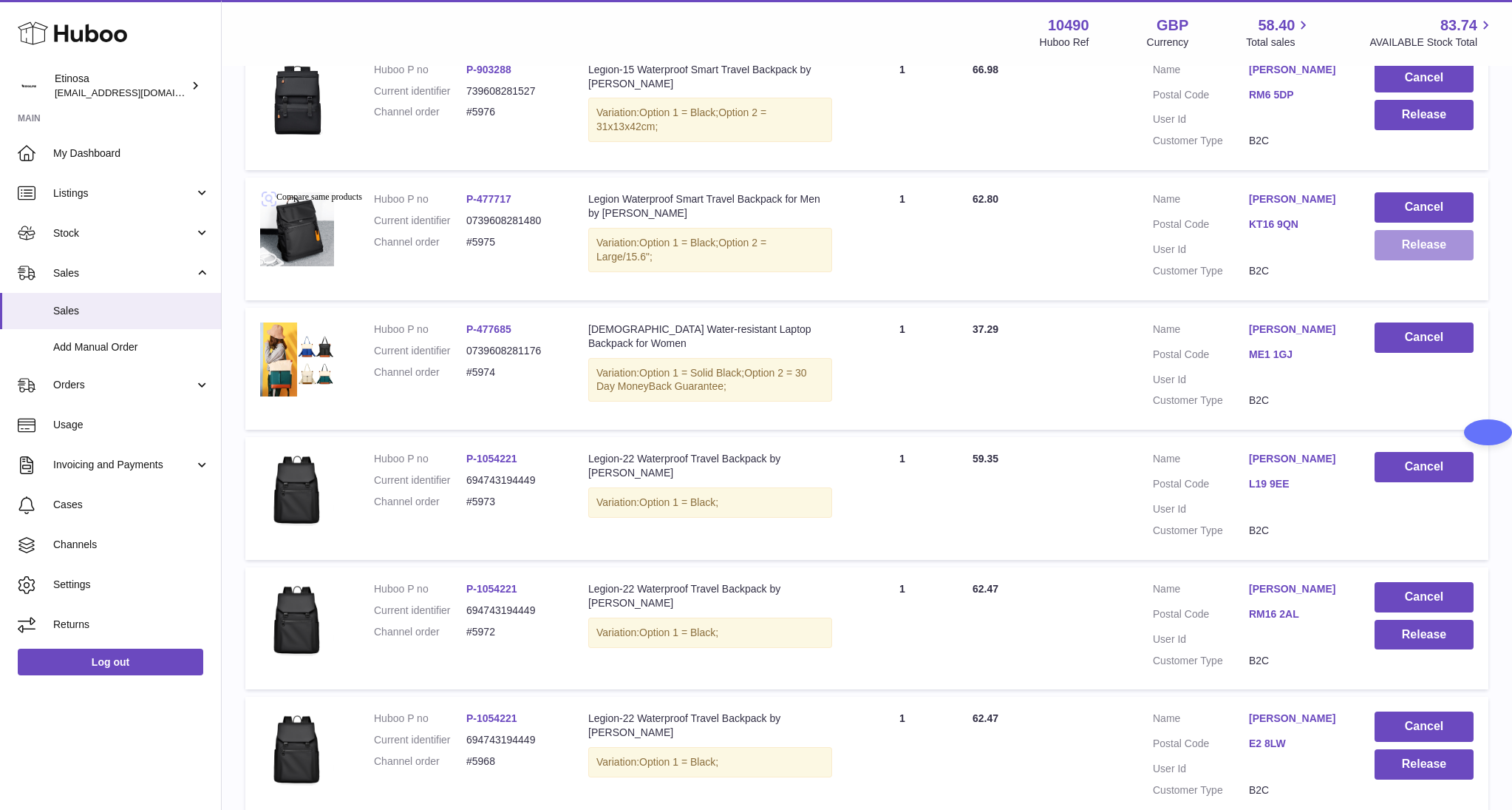
click at [1434, 250] on button "Release" at bounding box center [1424, 245] width 99 height 31
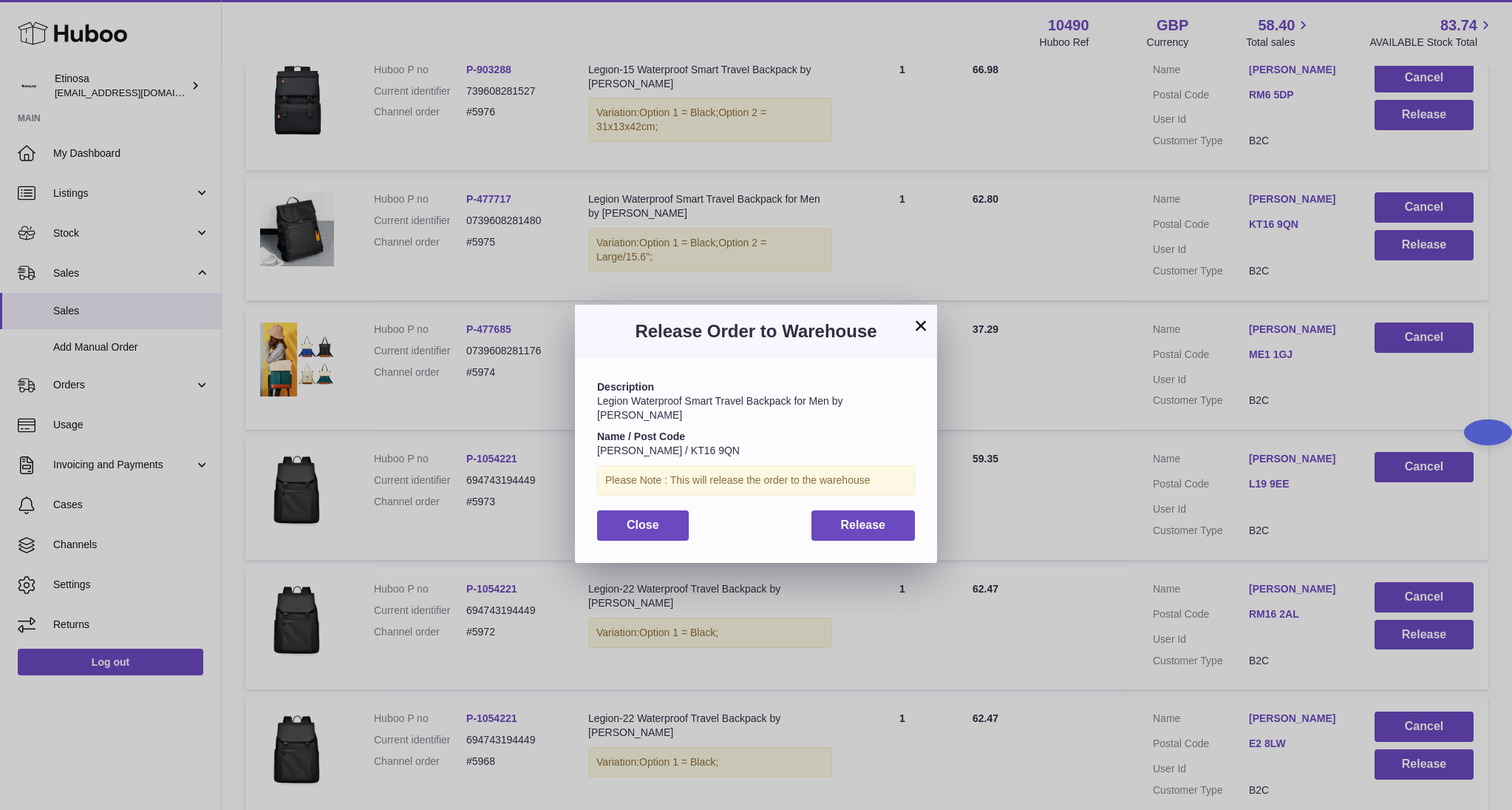
click at [1079, 535] on div "× Release Order to Warehouse Description Legion Waterproof Smart Travel Backpac…" at bounding box center [756, 427] width 1512 height 810
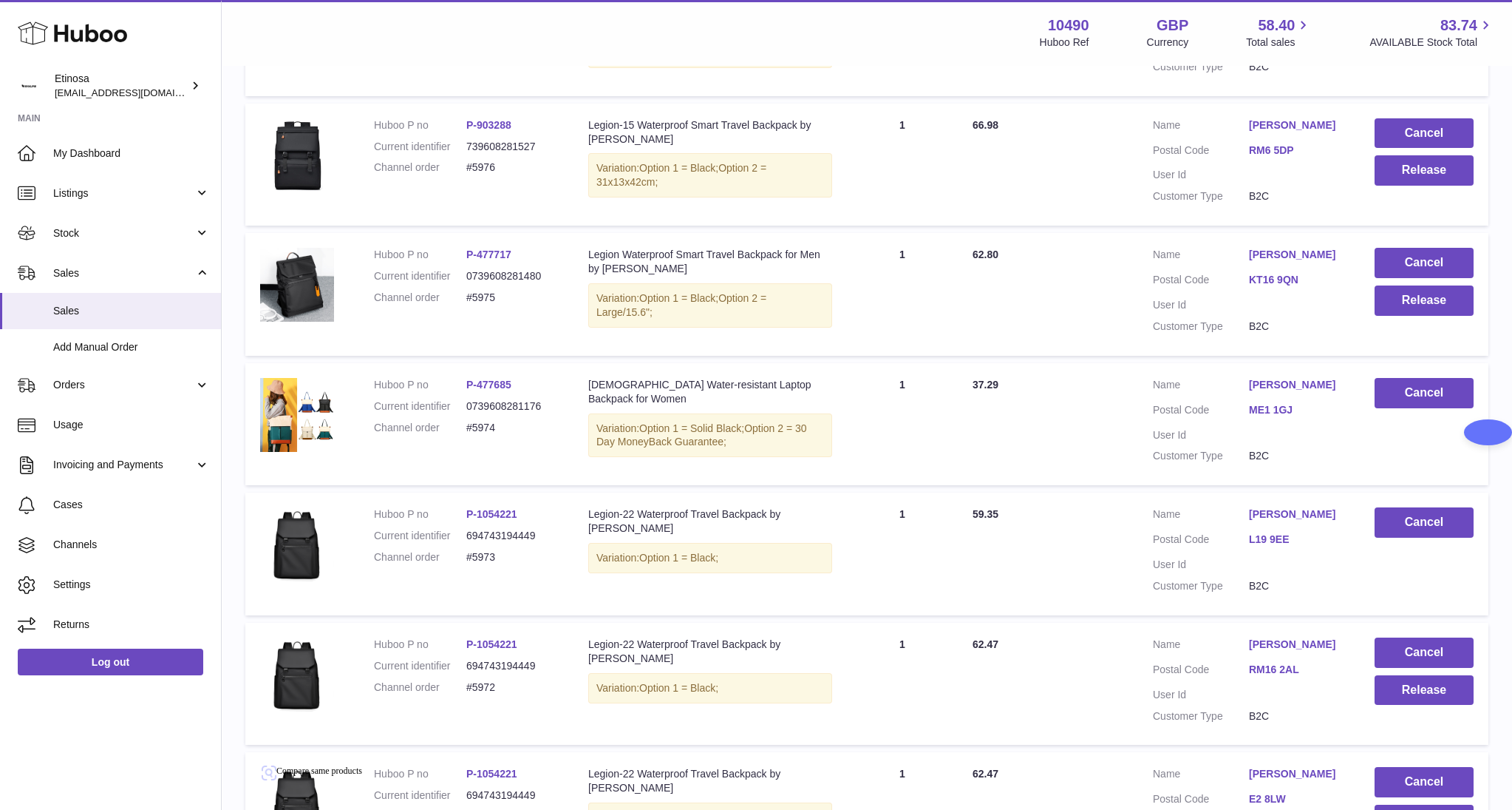
scroll to position [1009, 0]
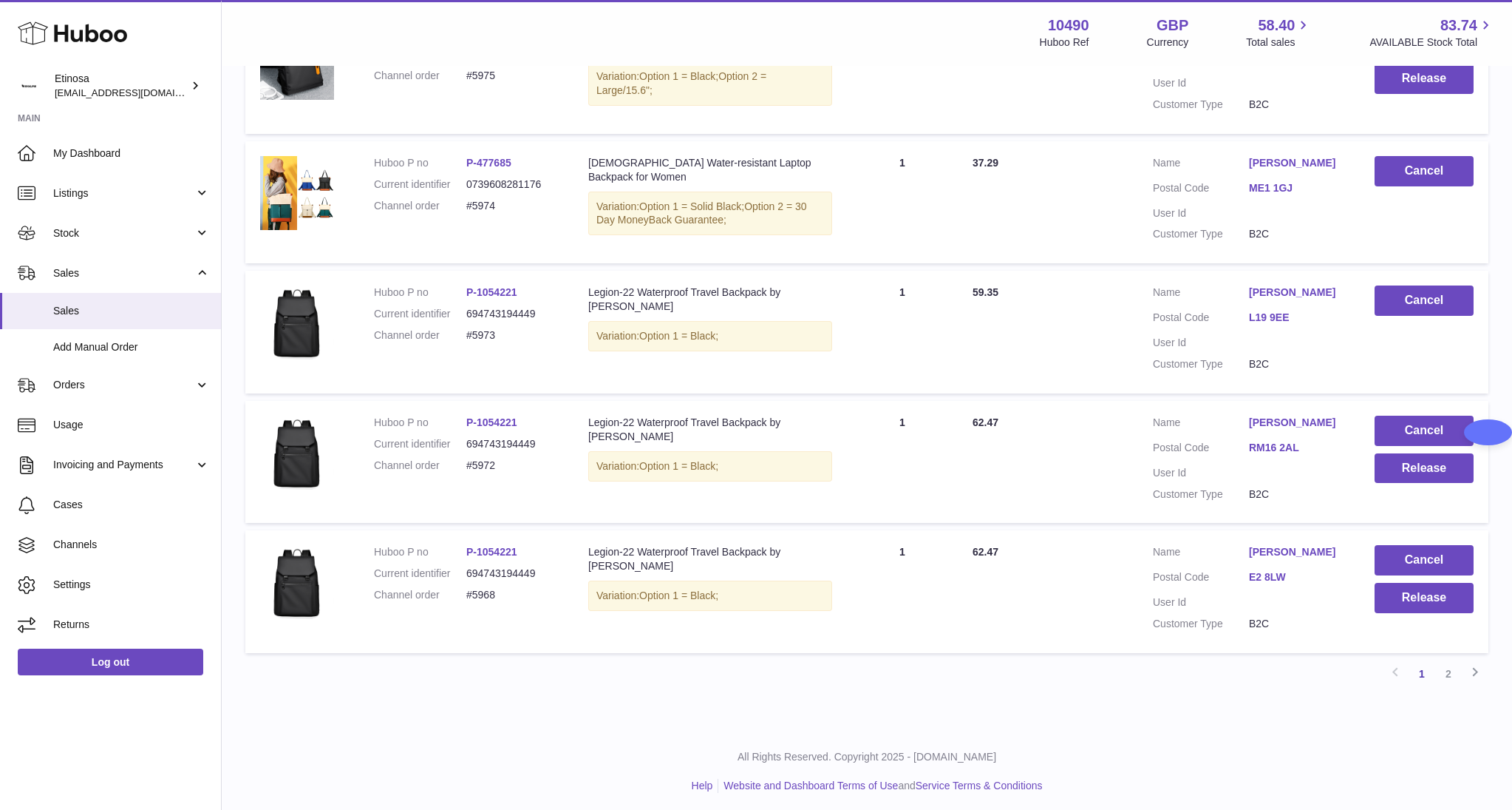
click at [651, 728] on div "All Rights Reserved. Copyright 2025 - Huboo.co.uk Help Website and Dashboard Te…" at bounding box center [867, 771] width 1290 height 87
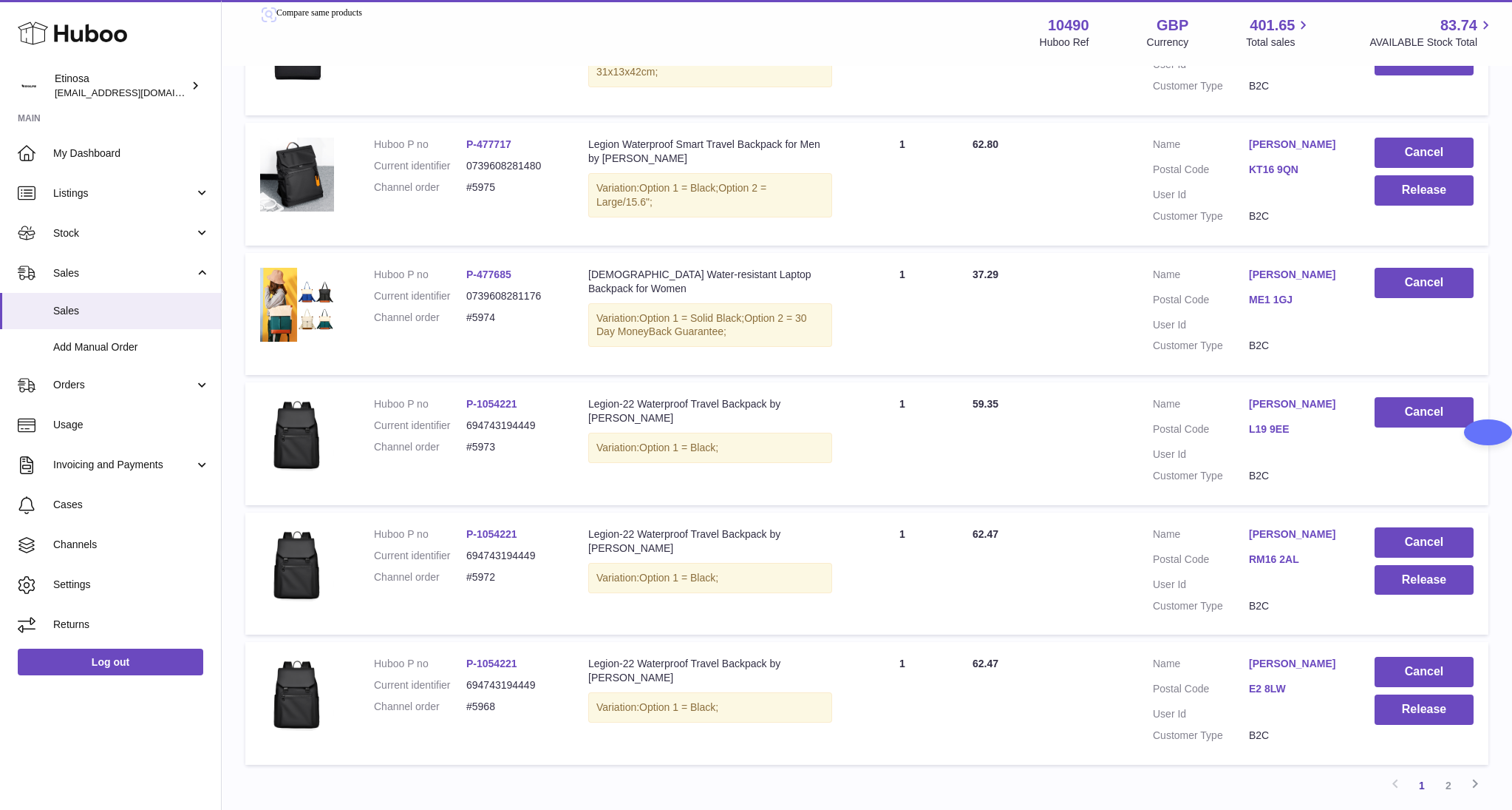
scroll to position [1009, 0]
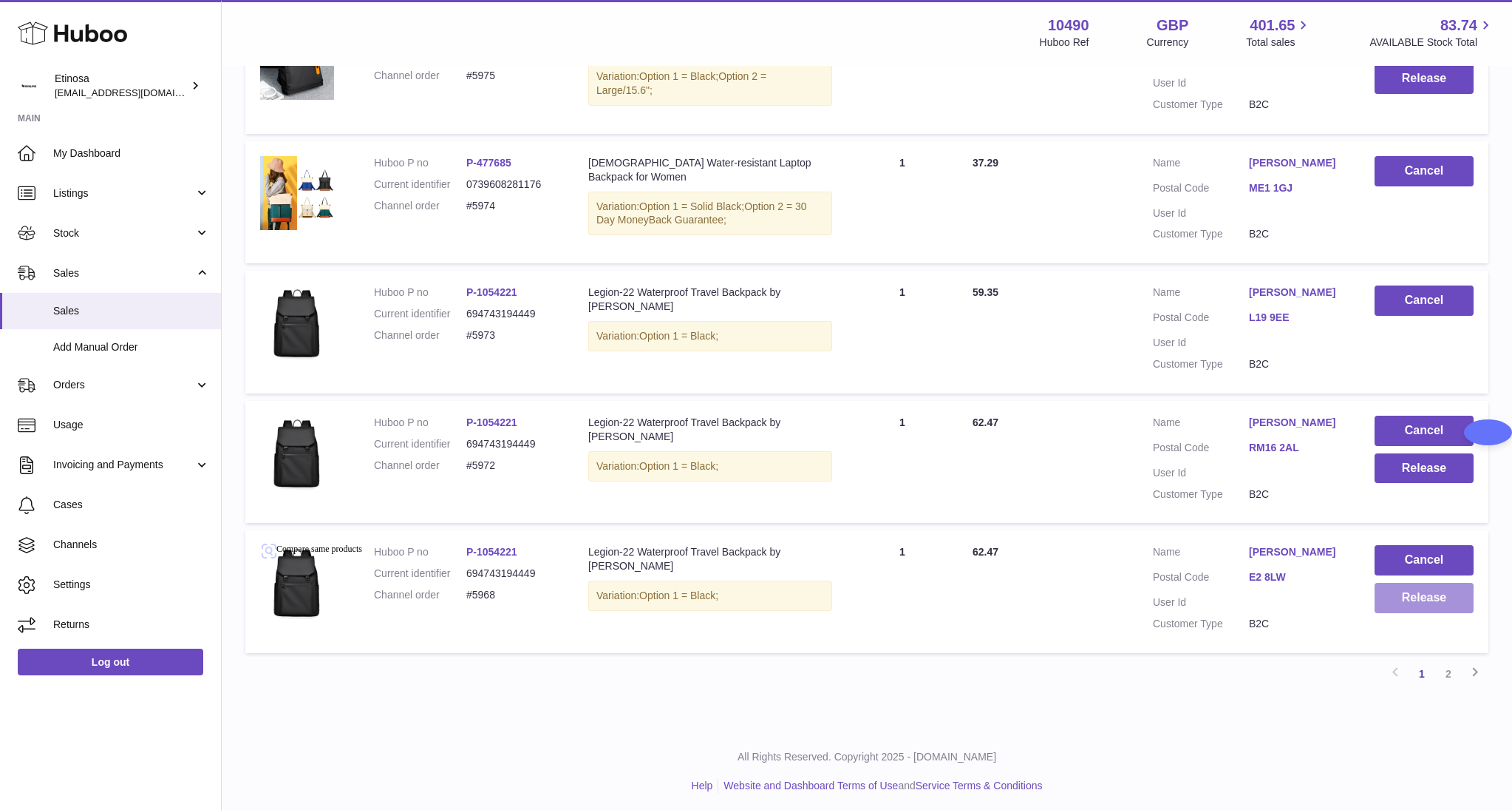
click at [1445, 603] on button "Release" at bounding box center [1424, 598] width 99 height 31
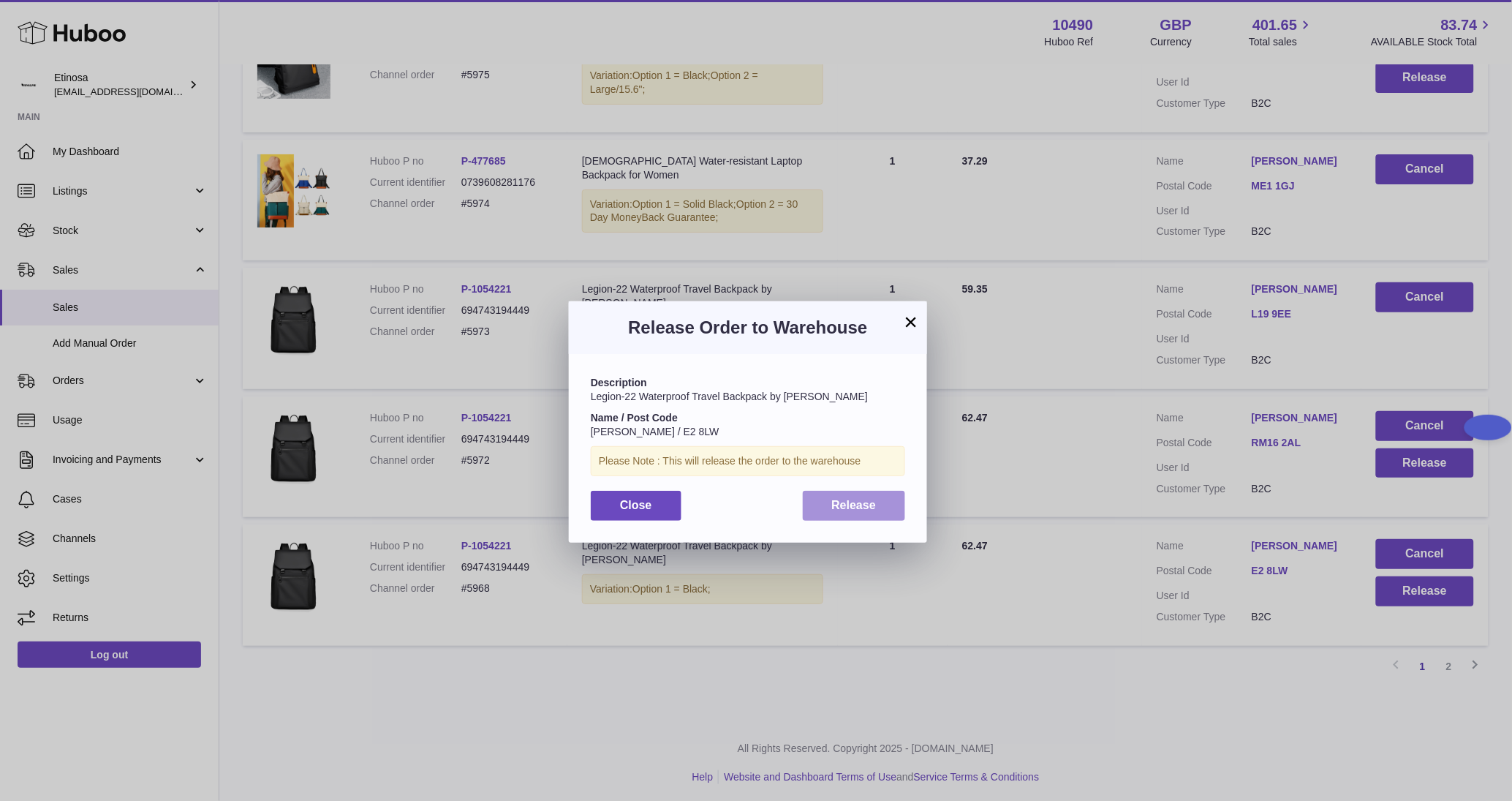
click at [867, 504] on span "Release" at bounding box center [854, 505] width 45 height 12
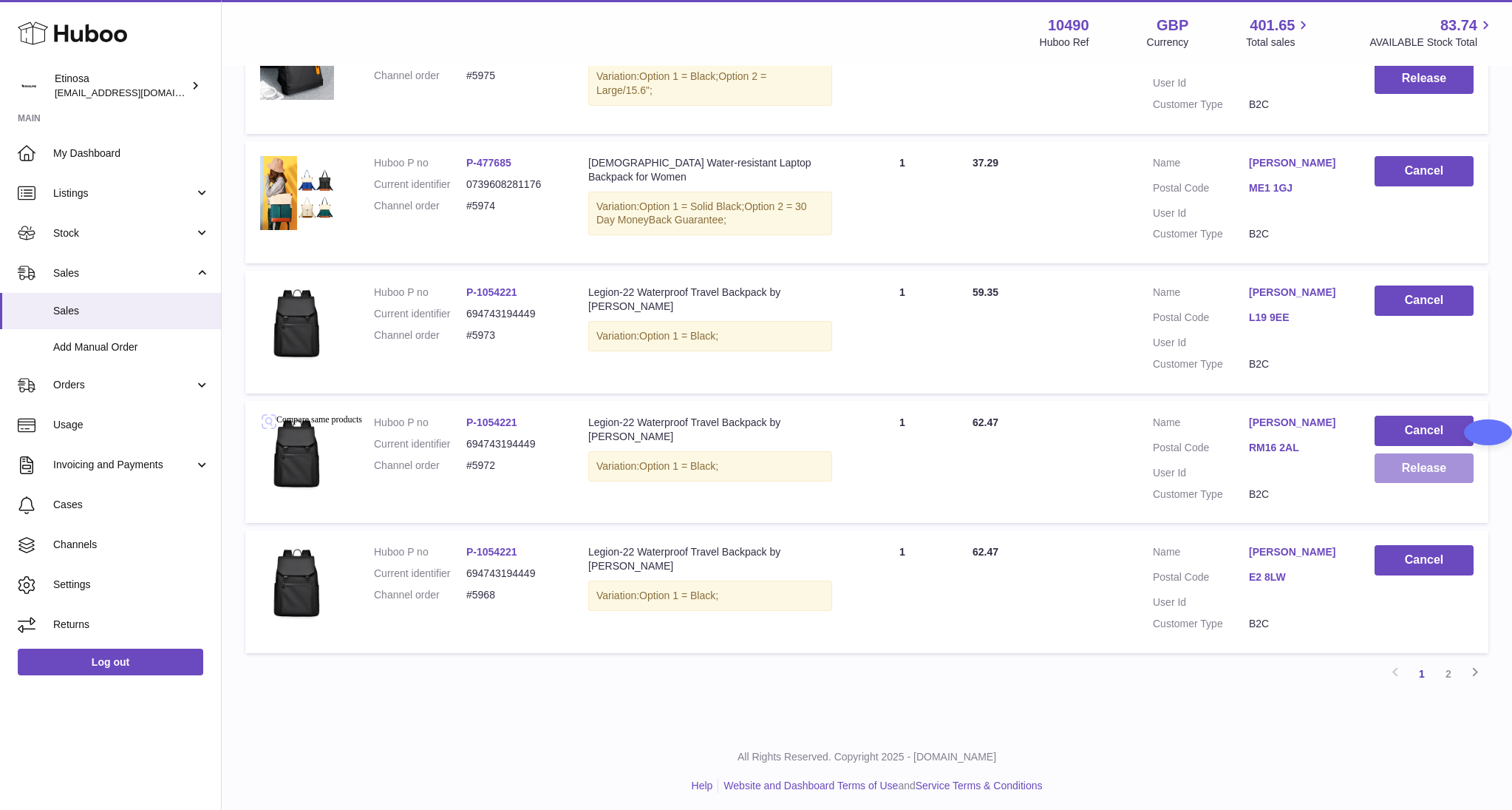
click at [1418, 476] on button "Release" at bounding box center [1424, 468] width 99 height 31
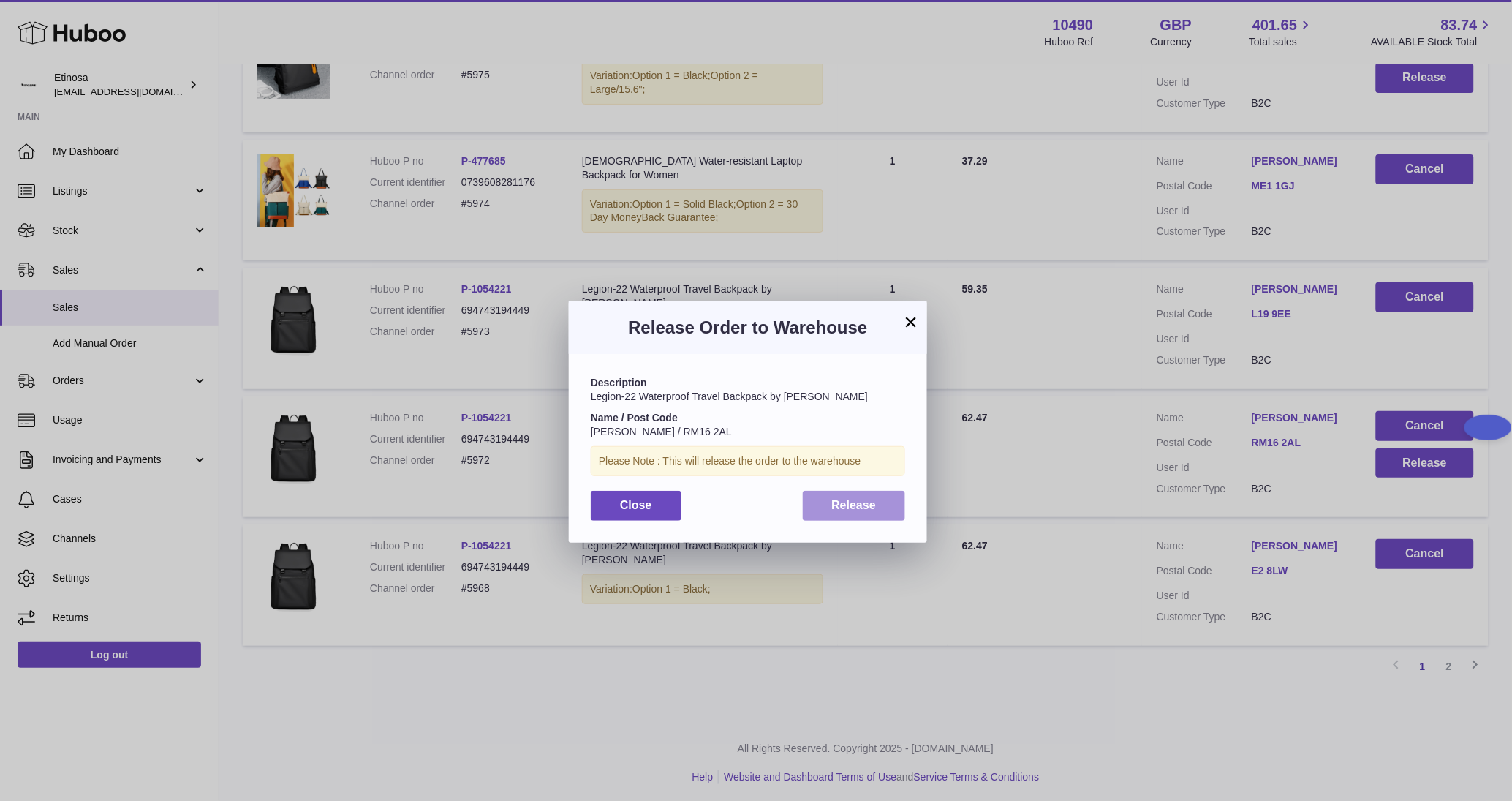
click at [872, 502] on span "Release" at bounding box center [854, 505] width 45 height 12
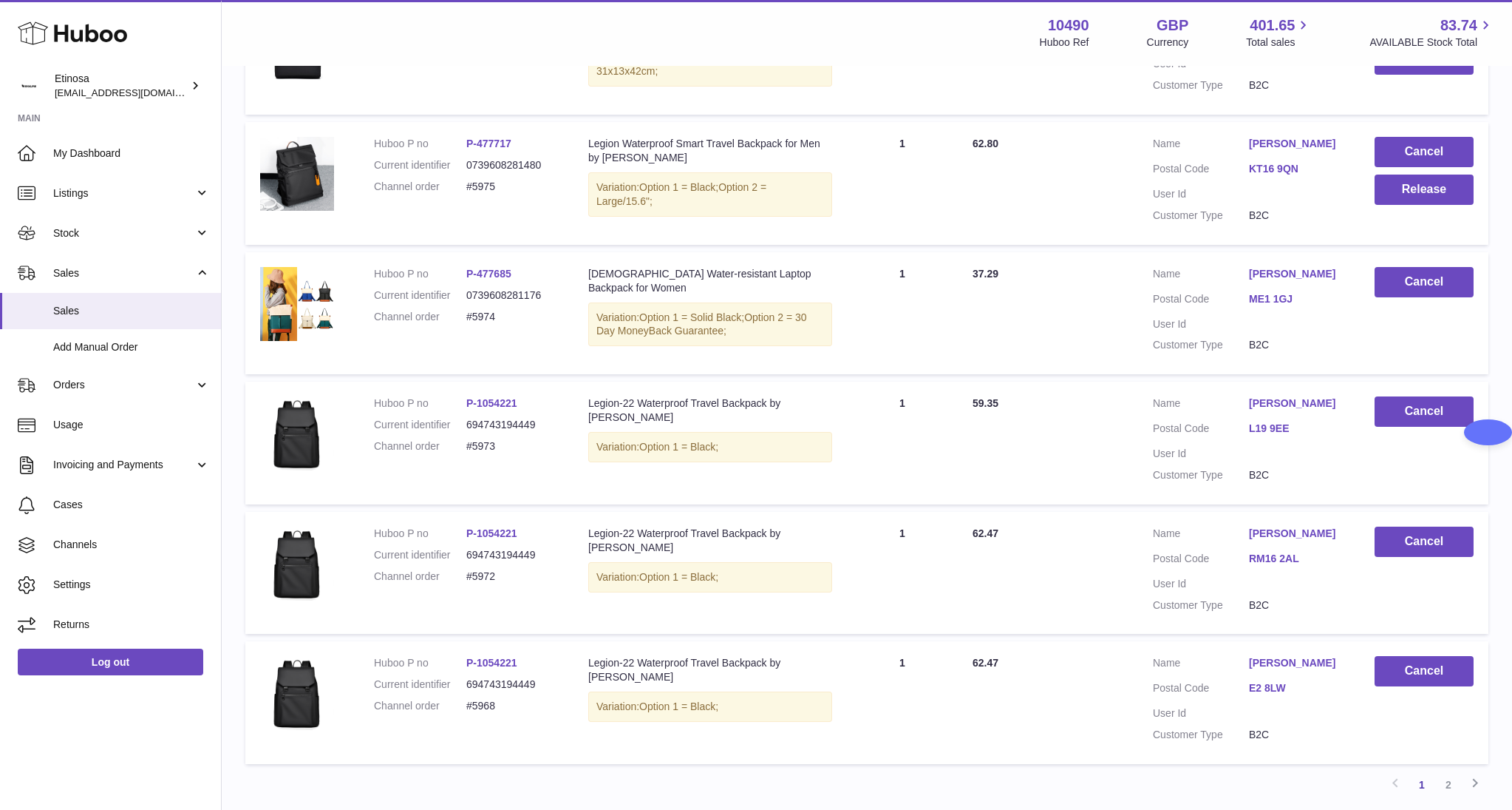
click at [473, 765] on table "Huboo P no Description ALLOCATED Quantity Total paid Customer Action / Status H…" at bounding box center [867, 90] width 1243 height 1363
click at [1422, 200] on button "Release" at bounding box center [1424, 190] width 99 height 31
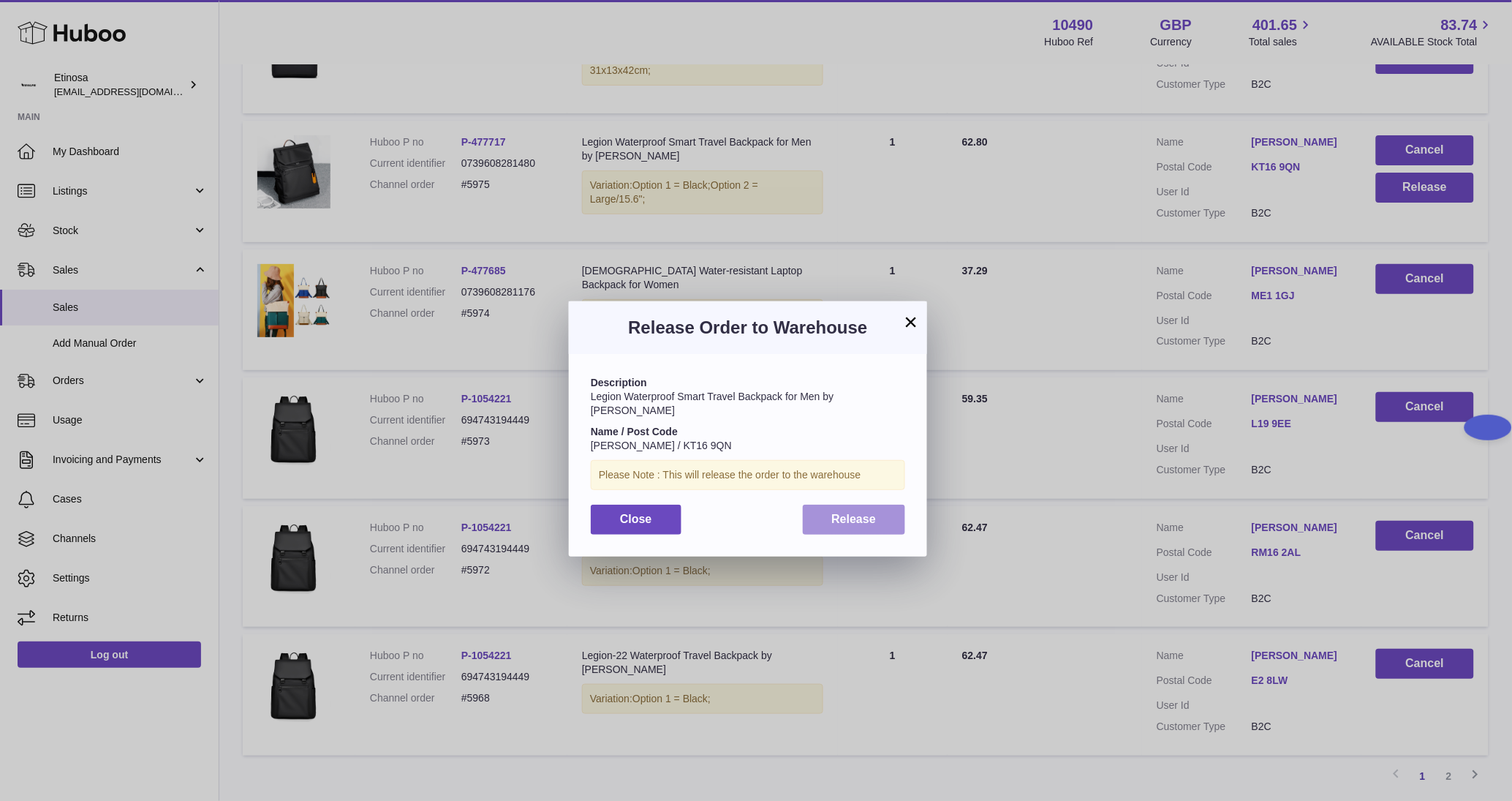
click at [840, 513] on span "Release" at bounding box center [854, 519] width 45 height 12
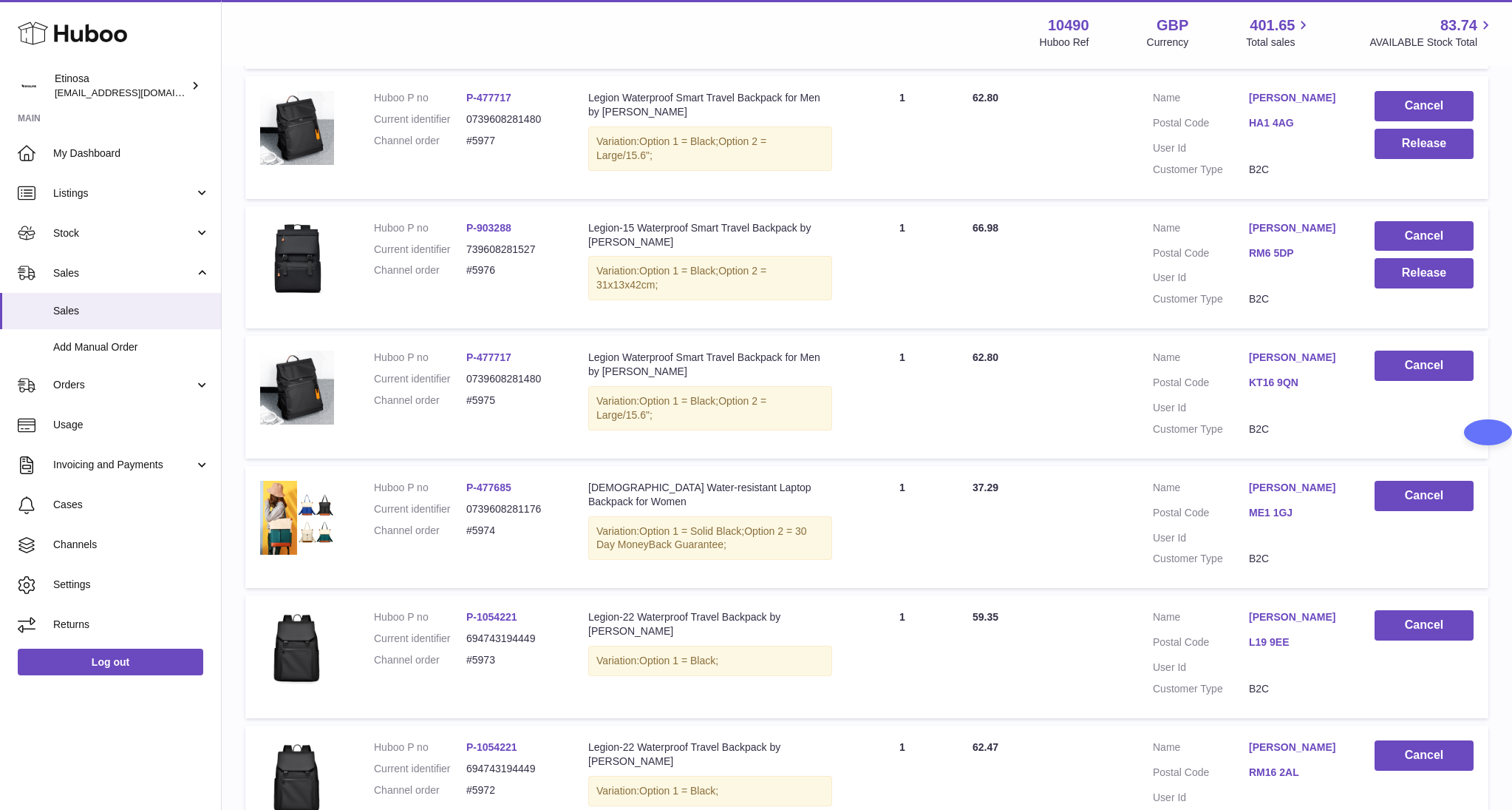
scroll to position [565, 0]
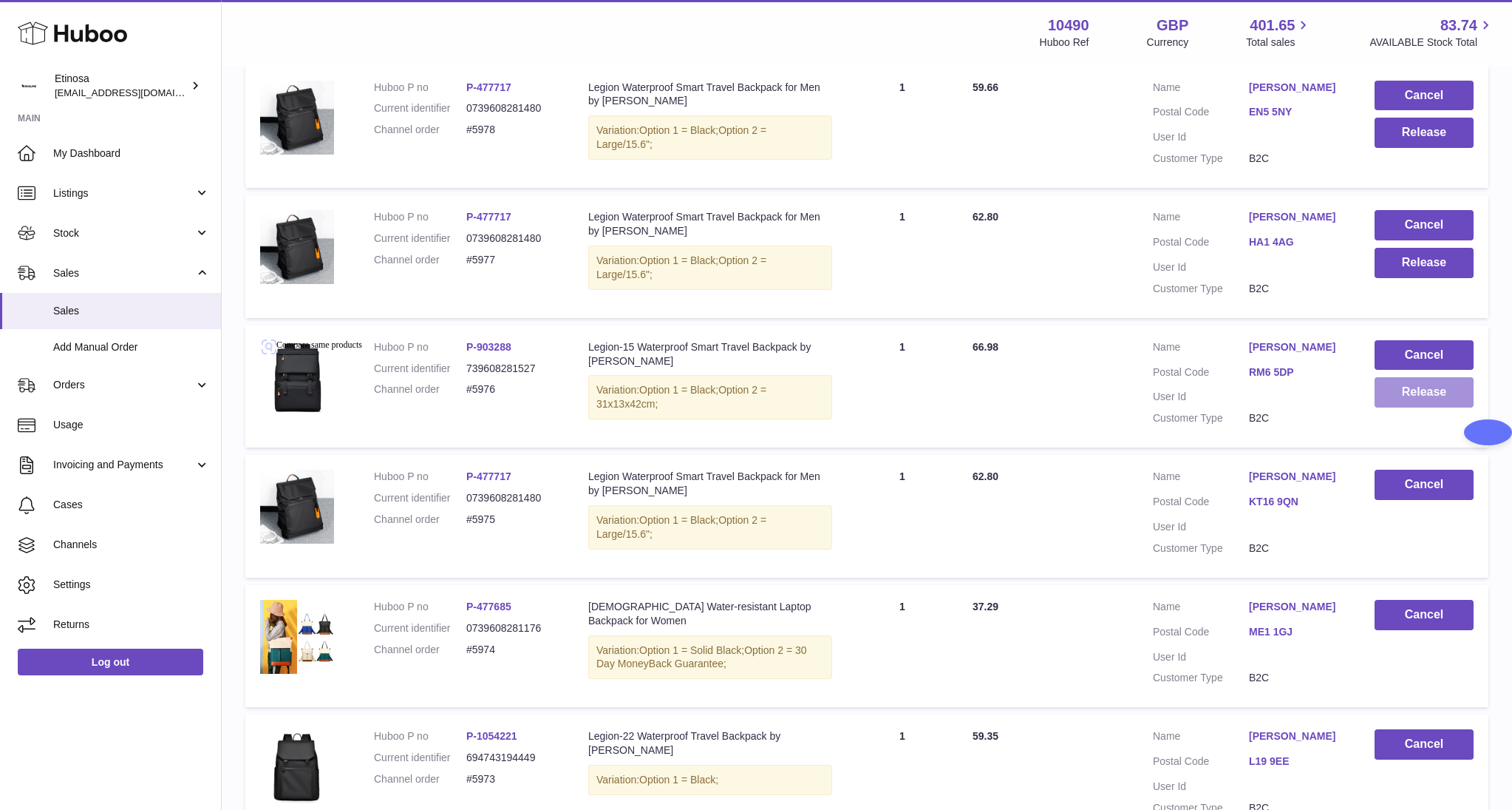
click at [1399, 393] on button "Release" at bounding box center [1424, 392] width 99 height 31
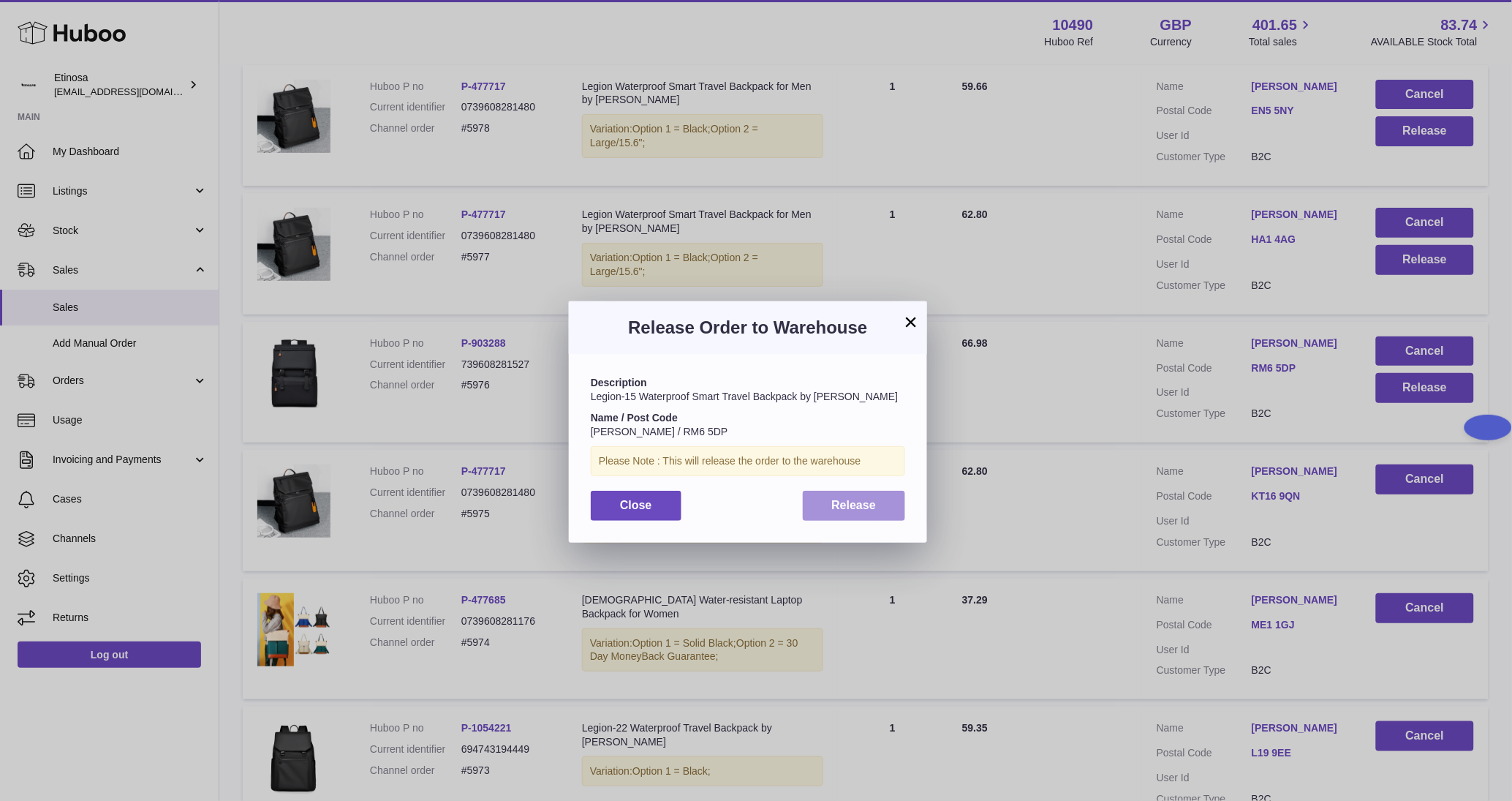
click at [847, 505] on span "Release" at bounding box center [854, 505] width 45 height 12
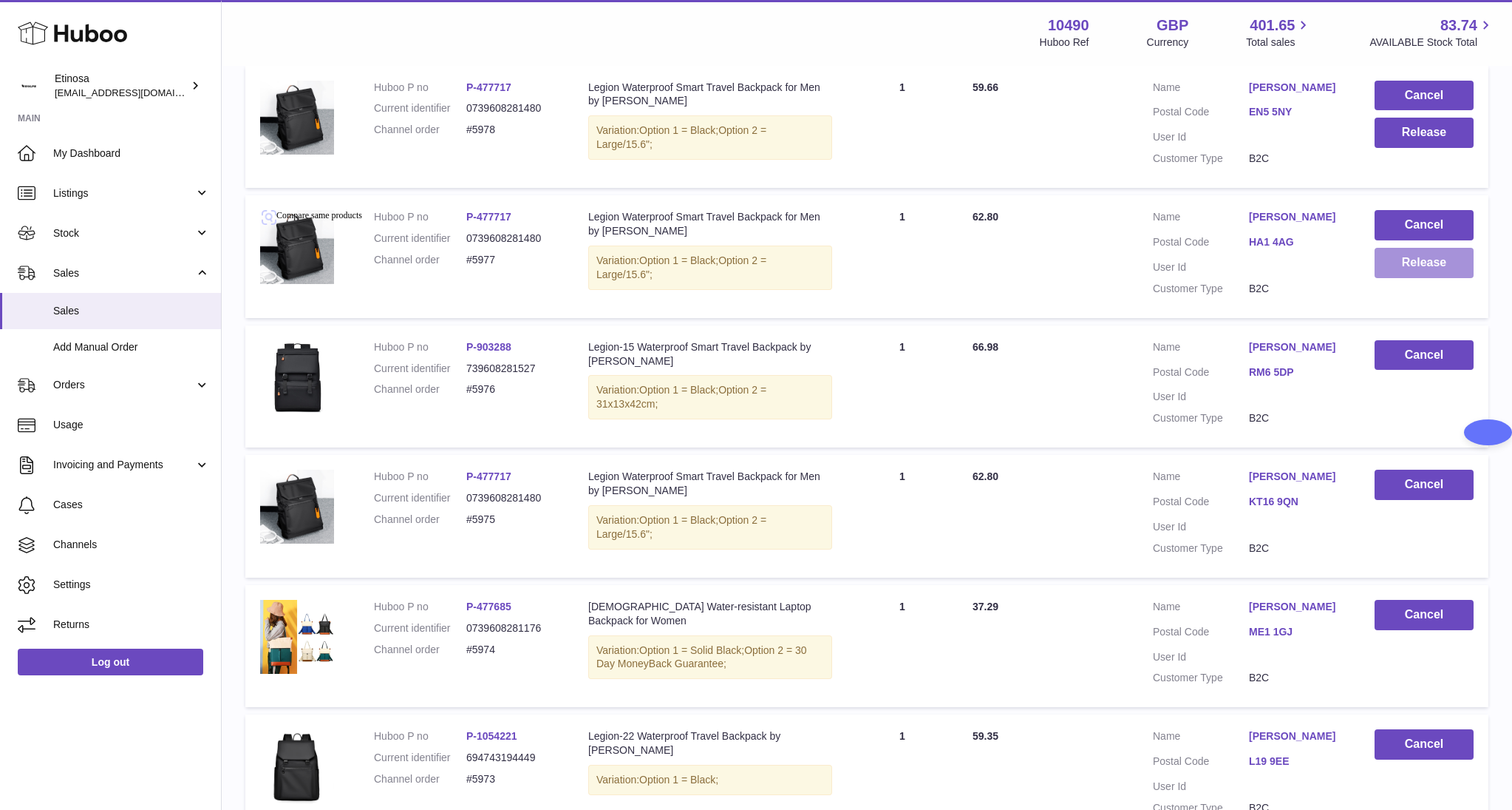
click at [1431, 267] on button "Release" at bounding box center [1424, 263] width 99 height 31
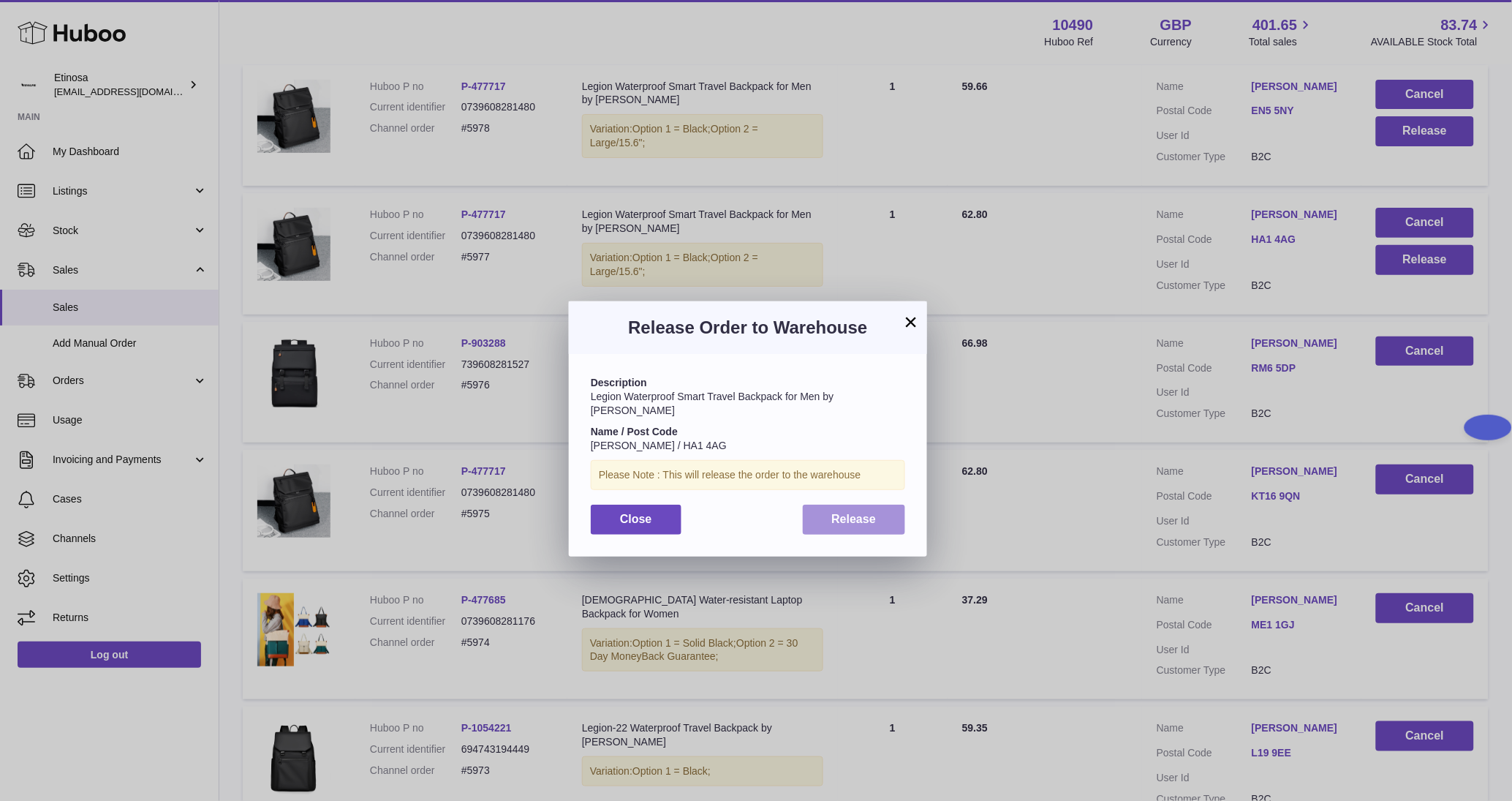
drag, startPoint x: 862, startPoint y: 506, endPoint x: 1034, endPoint y: 487, distance: 173.0
click at [865, 513] on span "Release" at bounding box center [854, 519] width 45 height 12
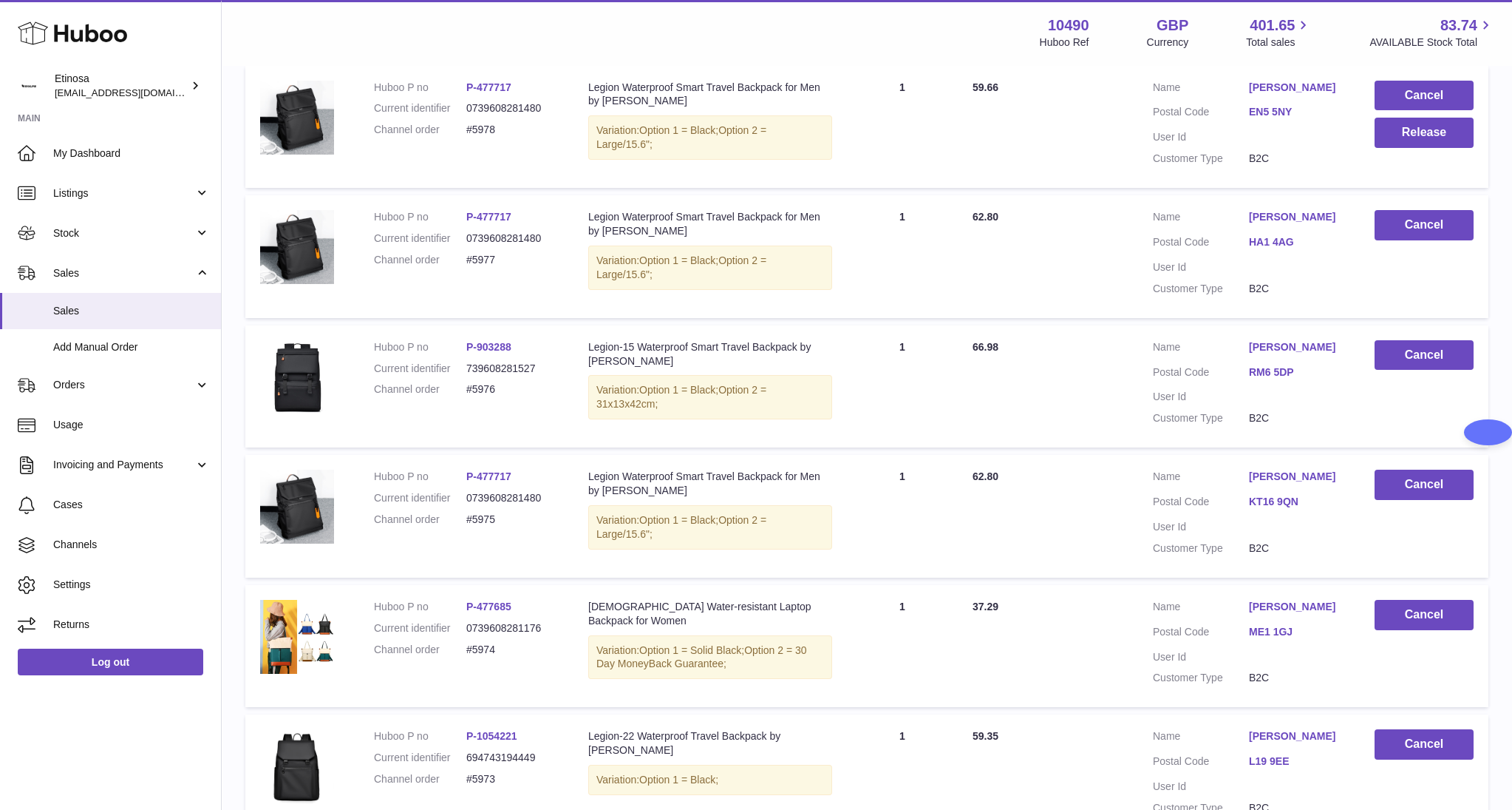
click at [113, 747] on div "Huboo Etinosa [EMAIL_ADDRESS][DOMAIN_NAME] Main My Dashboard Listings Not with …" at bounding box center [111, 405] width 222 height 810
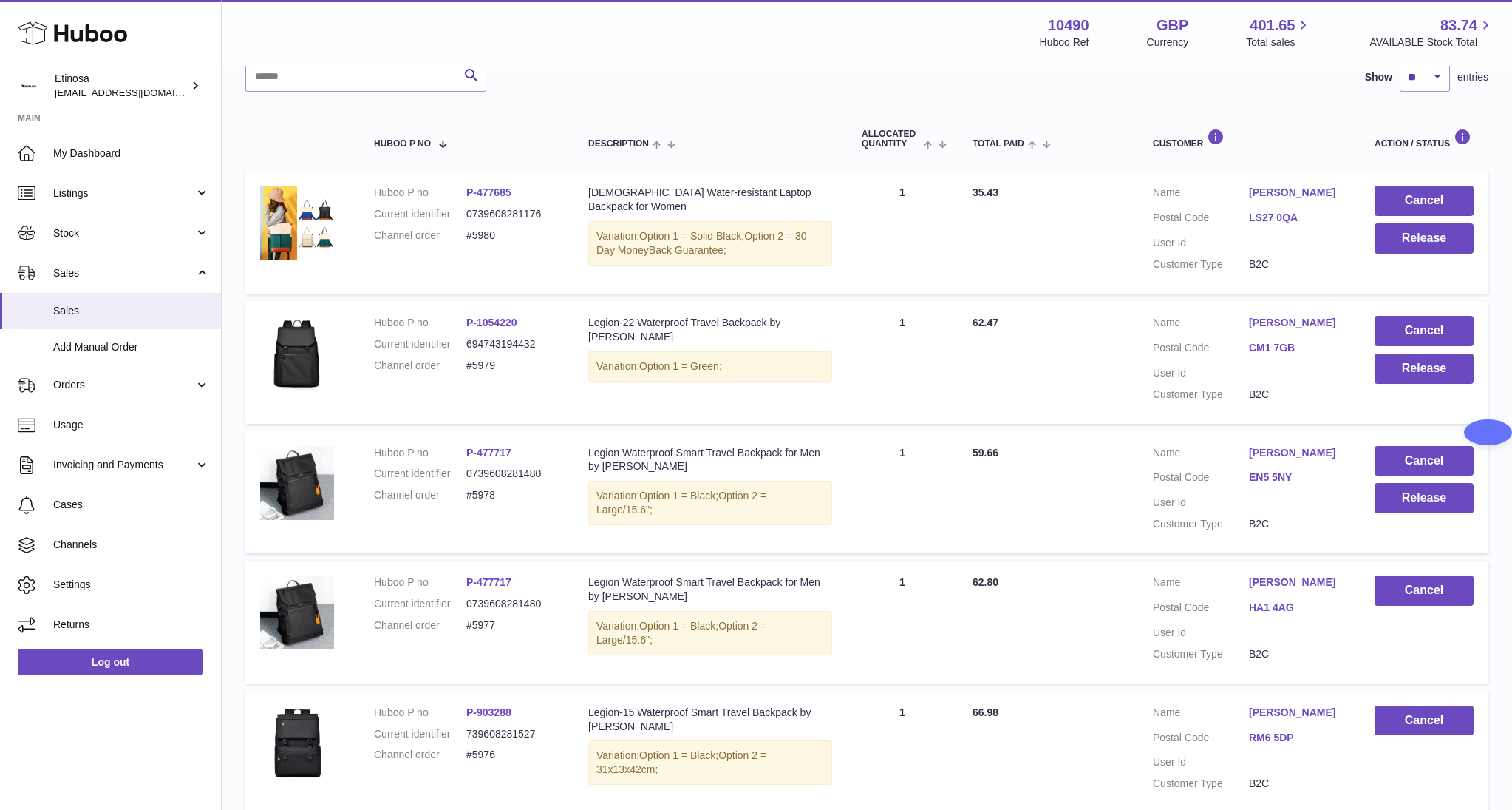
scroll to position [233, 0]
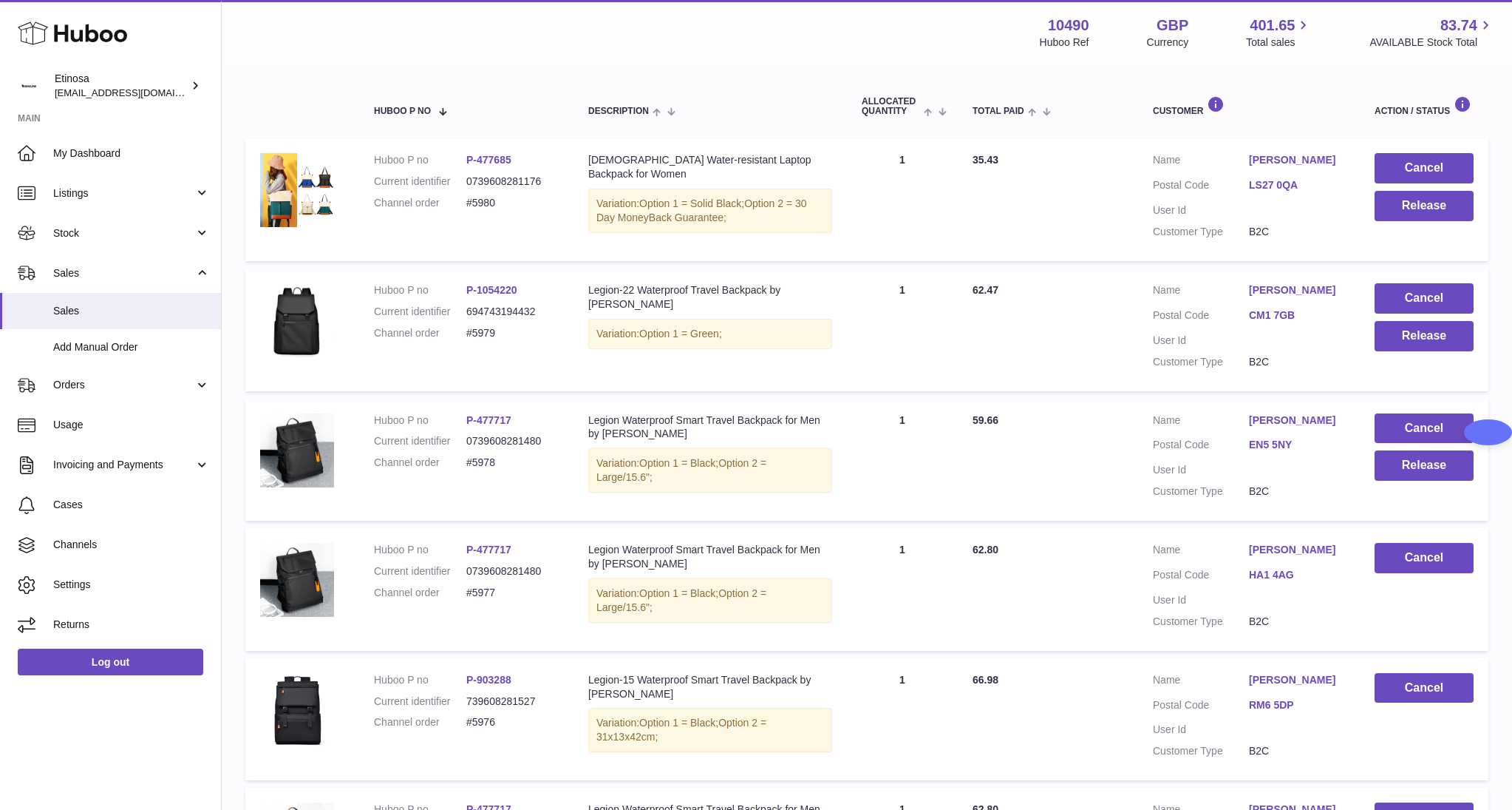
click at [106, 714] on div "Huboo Etinosa [EMAIL_ADDRESS][DOMAIN_NAME] Main My Dashboard Listings Not with …" at bounding box center [111, 405] width 222 height 810
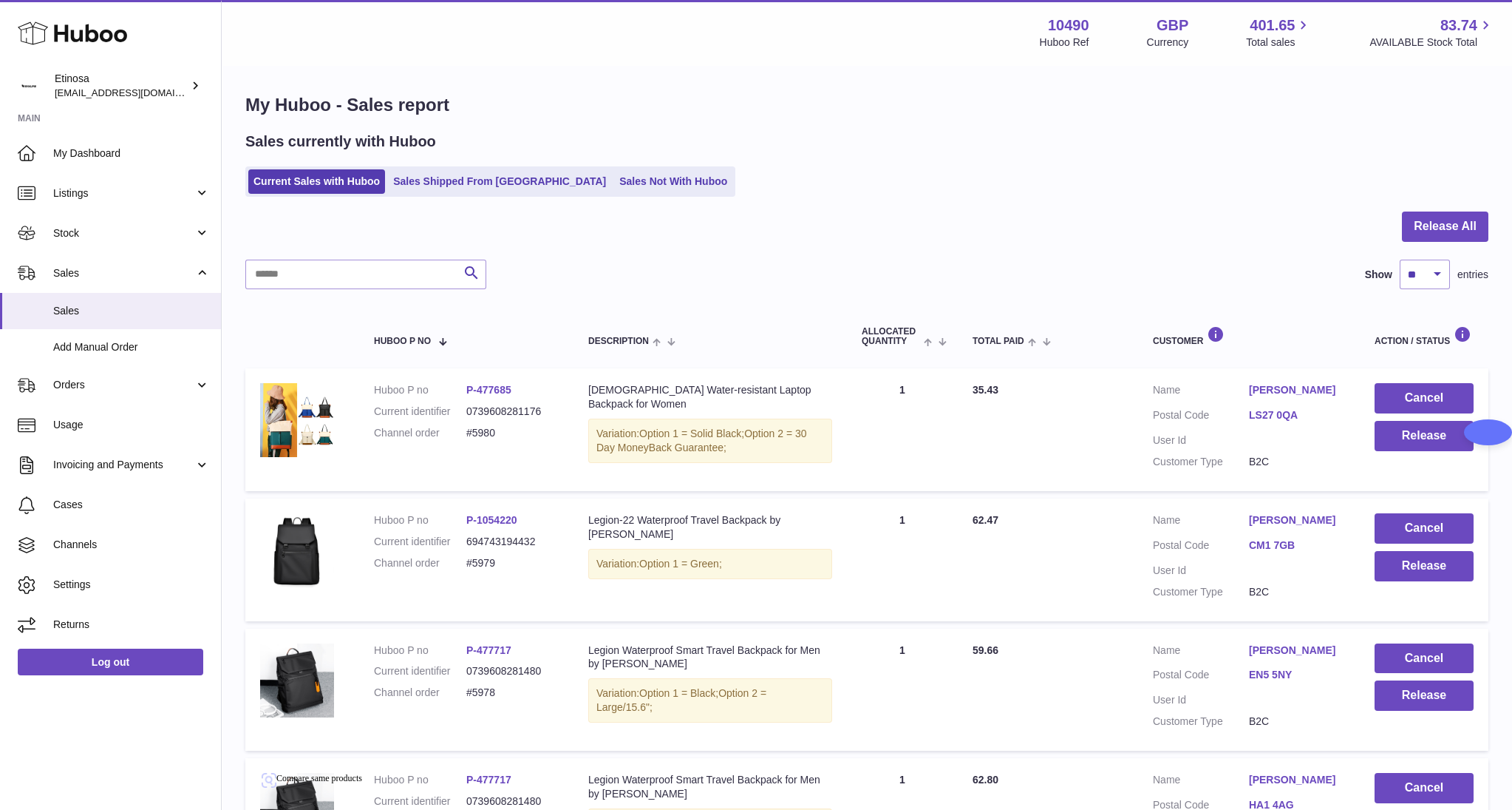
scroll to position [0, 0]
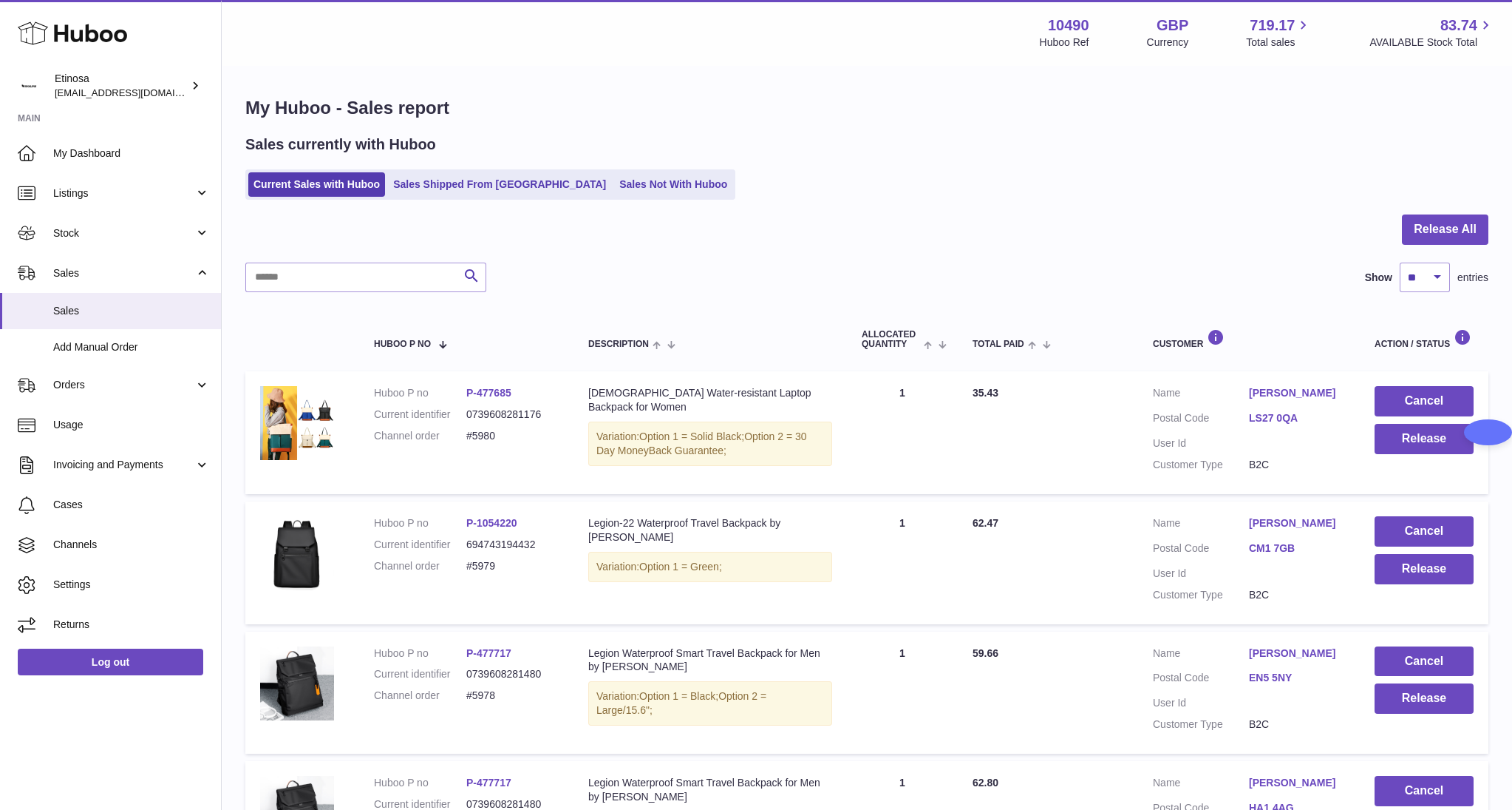
click at [158, 775] on div "Huboo Etinosa [EMAIL_ADDRESS][DOMAIN_NAME] Main My Dashboard Listings Not with …" at bounding box center [111, 405] width 222 height 810
